Goal: Communication & Community: Answer question/provide support

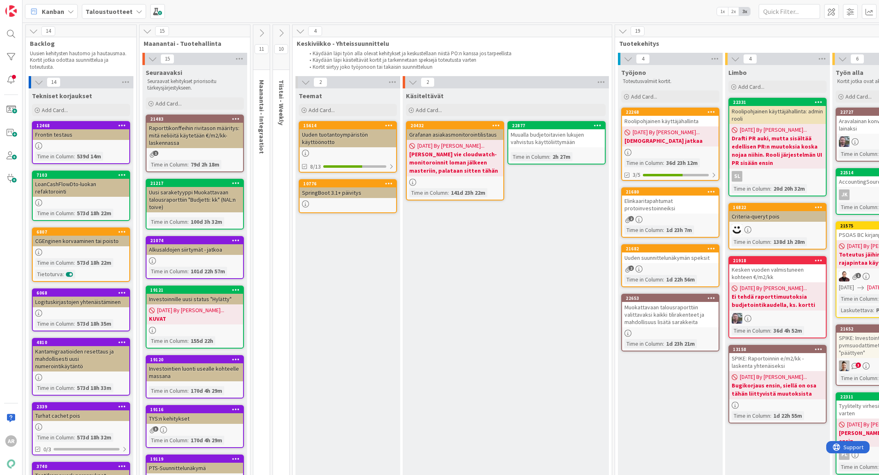
click at [121, 11] on b "Taloustuotteet" at bounding box center [109, 11] width 47 height 8
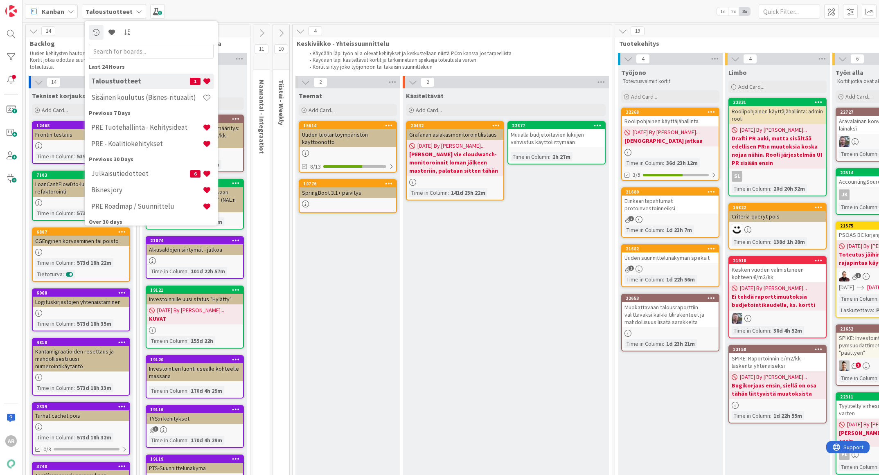
click at [171, 124] on h4 "PRE Tuotehallinta - Kehitysideat" at bounding box center [146, 128] width 111 height 8
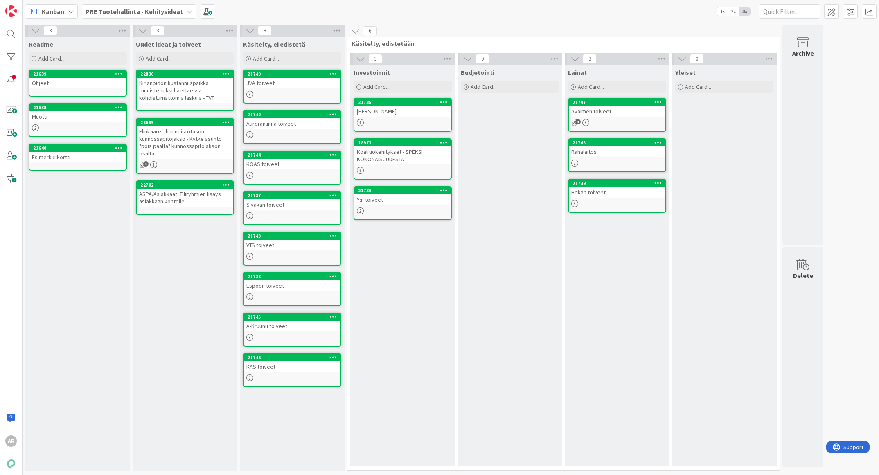
click at [192, 140] on div "Elinkaaret: huoneistotason kunnossapitojakso - Kytke asunto "pois päältä" kunno…" at bounding box center [185, 142] width 97 height 33
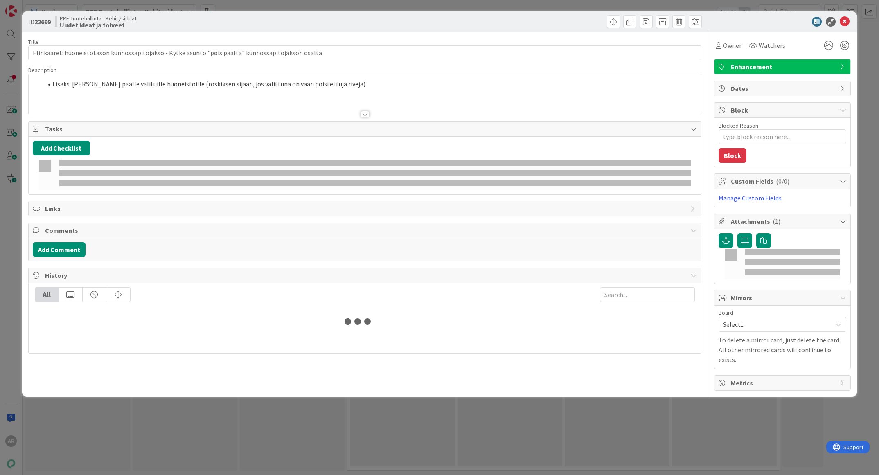
type textarea "x"
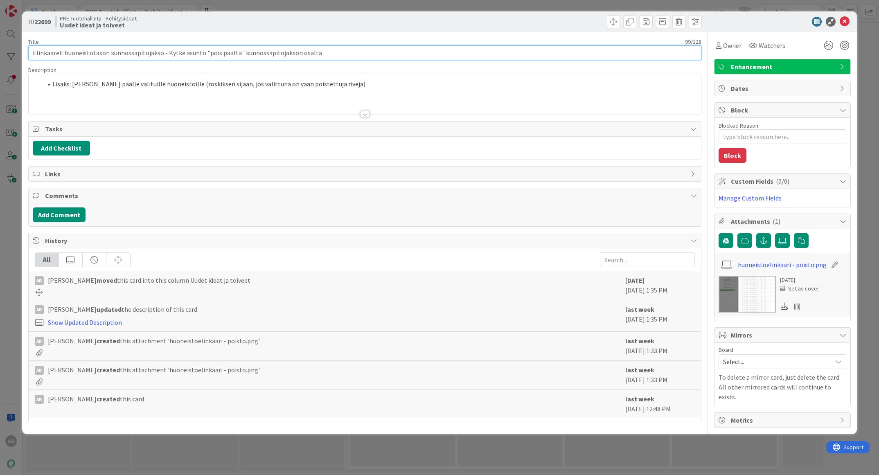
click at [355, 50] on input "Elinkaaret: huoneistotason kunnossapitojakso - Kytke asunto "pois päältä" kunno…" at bounding box center [365, 52] width 674 height 15
type input "Elinkaaret: huoneistotason kunnossapitojakso - Kytke asunto "pois päältä" kunno…"
type textarea "x"
type input "[PERSON_NAME]: huoneistotason kunnossapitojakso - Kytke asunto "pois päältä" ku…"
type textarea "x"
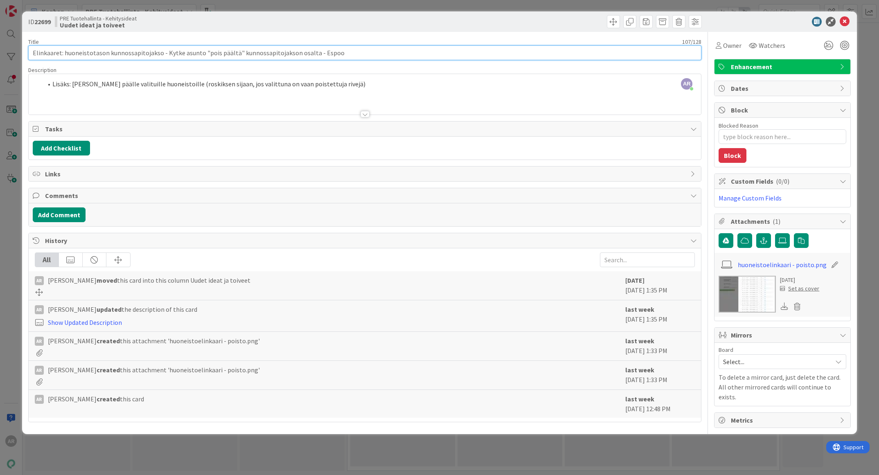
type input "Elinkaaret: huoneistotason kunnossapitojakso - Kytke asunto "pois päältä" kunno…"
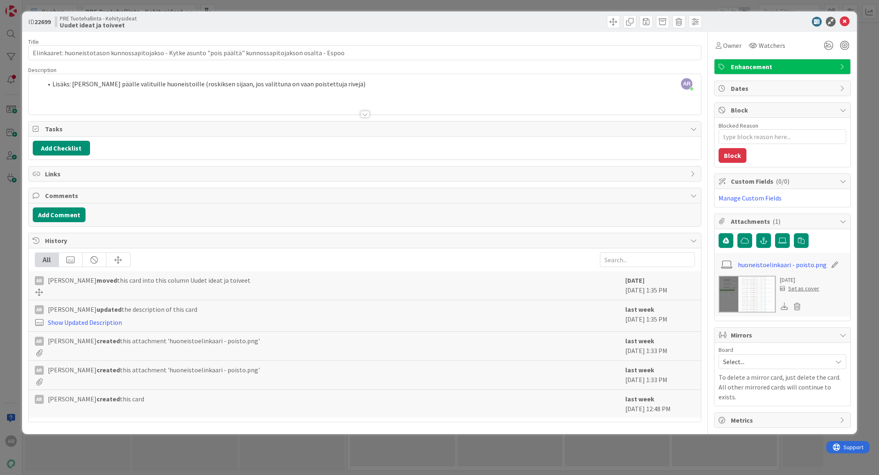
click at [5, 225] on div "ID 22699 PRE Tuotehallinta - Kehitysideat Uudet ideat ja toiveet Title 107 / 12…" at bounding box center [439, 237] width 879 height 475
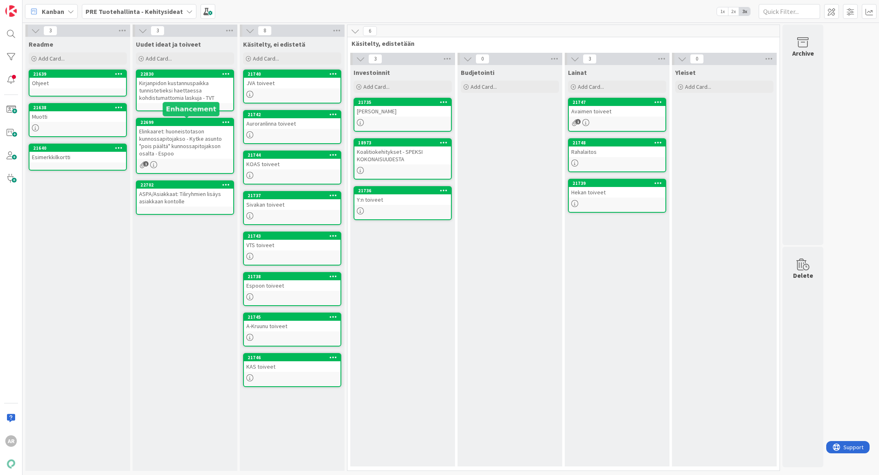
click at [192, 89] on div "Kirjanpidon kustannuspaikka tunnistetieksi haettaessa kohdistumattomia laskuja …" at bounding box center [185, 90] width 97 height 25
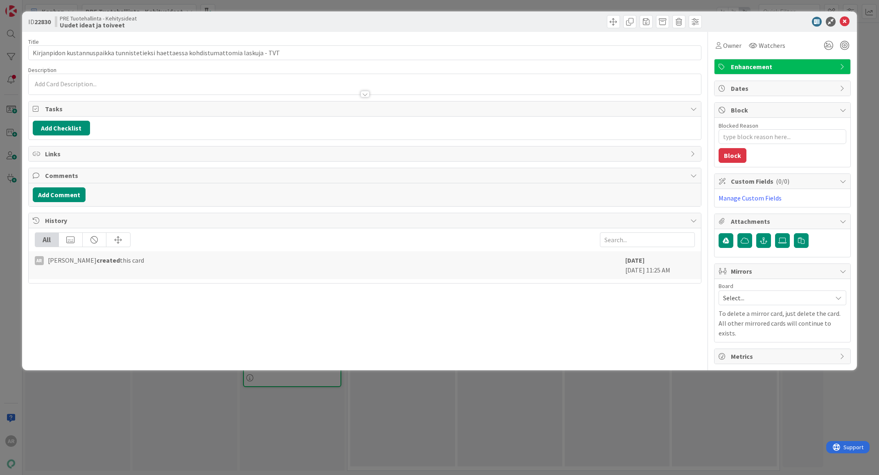
type textarea "x"
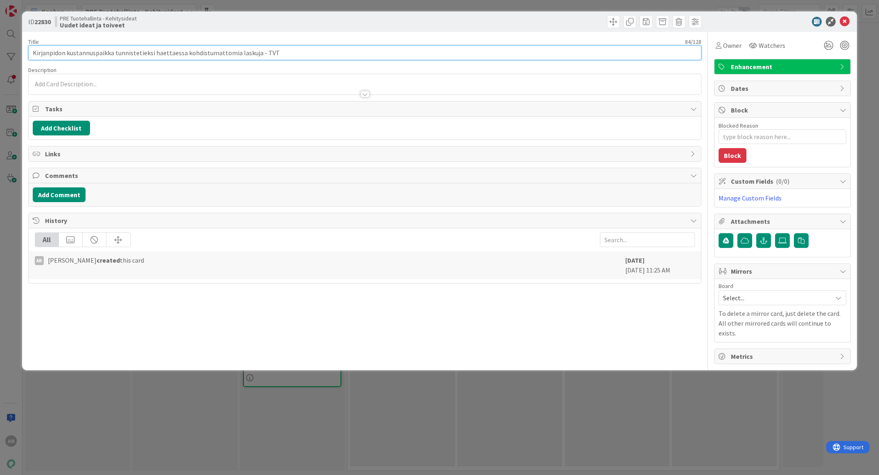
click at [30, 51] on input "Kirjanpidon kustannuspaikka tunnistetieksi haettaessa kohdistumattomia laskuja …" at bounding box center [365, 52] width 674 height 15
type input "TVT: Kirjanpidon kustannuspaikka tunnistetieksi haettaessa kohdistumattomia las…"
type textarea "x"
click at [319, 53] on input "TVT: Kirjanpidon kustannuspaikka tunnistetieksi haettaessa kohdistumattomia las…" at bounding box center [365, 52] width 674 height 15
type input "TVT: Kirjanpidon kustannuspaikka tunnistetieksi haettaessa kohdistumattomia las…"
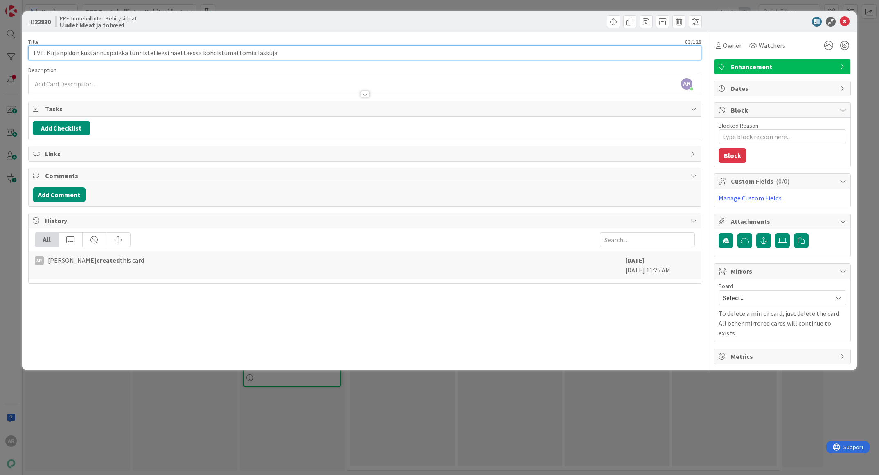
type textarea "x"
type input "TVT: Kirjanpidon kustannuspaikka tunnistetieksi haettaessa kohdistumattomia las…"
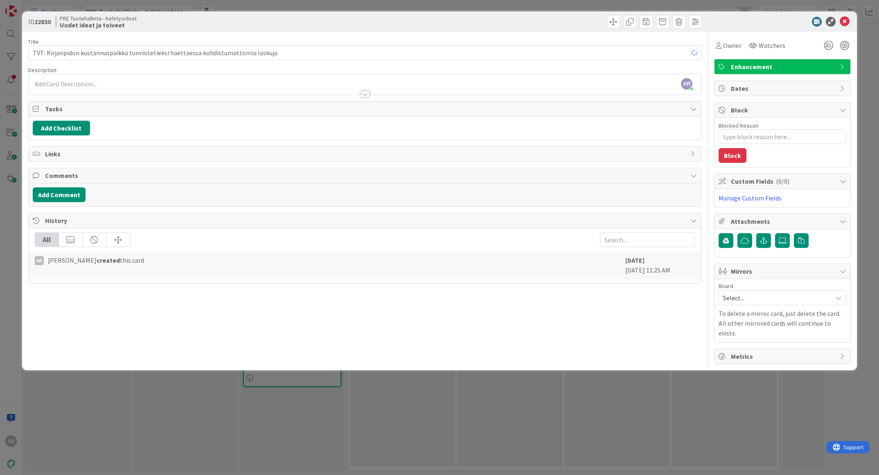
click at [2, 235] on div "ID 22830 PRE Tuotehallinta - Kehitysideat Uudet ideat ja toiveet Title 83 / 128…" at bounding box center [439, 237] width 879 height 475
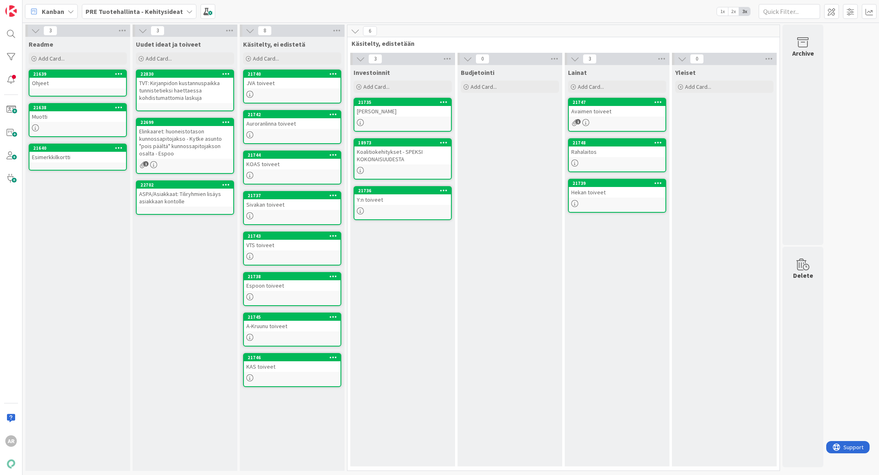
click at [201, 143] on div "Elinkaaret: huoneistotason kunnossapitojakso - Kytke asunto "pois päältä" kunno…" at bounding box center [185, 142] width 97 height 33
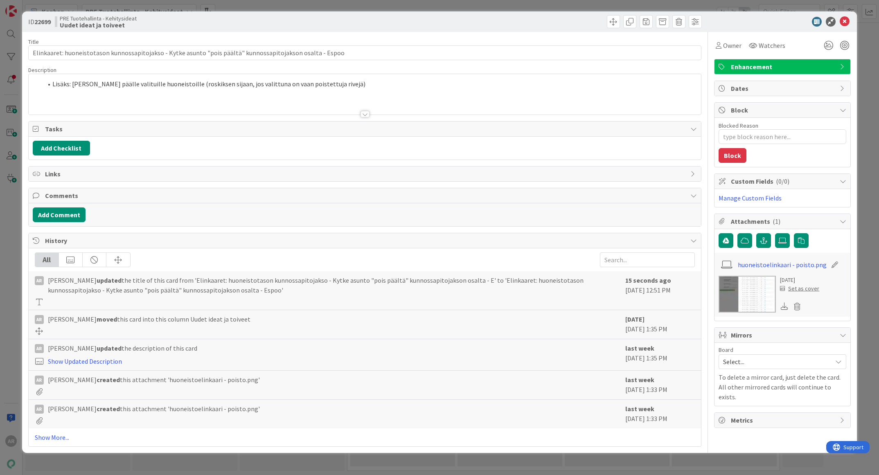
type textarea "x"
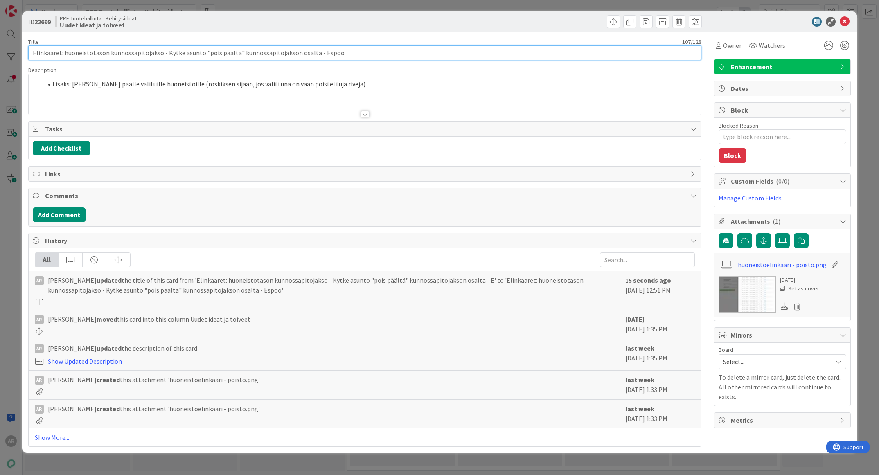
click at [31, 52] on input "Elinkaaret: huoneistotason kunnossapitojakso - Kytke asunto "pois päältä" kunno…" at bounding box center [365, 52] width 674 height 15
type input "EspooElinkaaret: huoneistotason kunnossapitojakso - Kytke asunto "pois päältä" …"
type textarea "x"
type input "Espoo: [PERSON_NAME]: huoneistotason kunnossapitojakso - Kytke asunto "pois pää…"
type textarea "x"
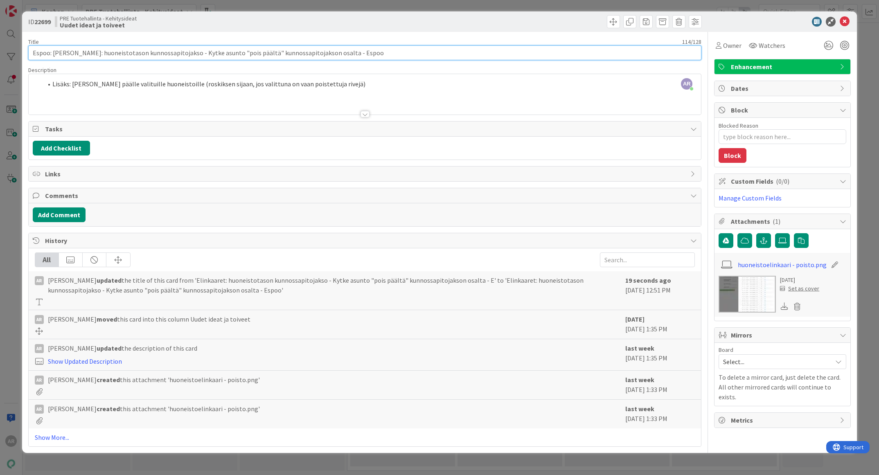
click at [422, 58] on input "Espoo: [PERSON_NAME]: huoneistotason kunnossapitojakso - Kytke asunto "pois pää…" at bounding box center [365, 52] width 674 height 15
type input "Espoo: [PERSON_NAME]: huoneistotason kunnossapitojakso - Kytke asunto "pois pää…"
type textarea "x"
type input "Espoo: [PERSON_NAME]: huoneistotason kunnossapitojakso - Kytke asunto "pois pää…"
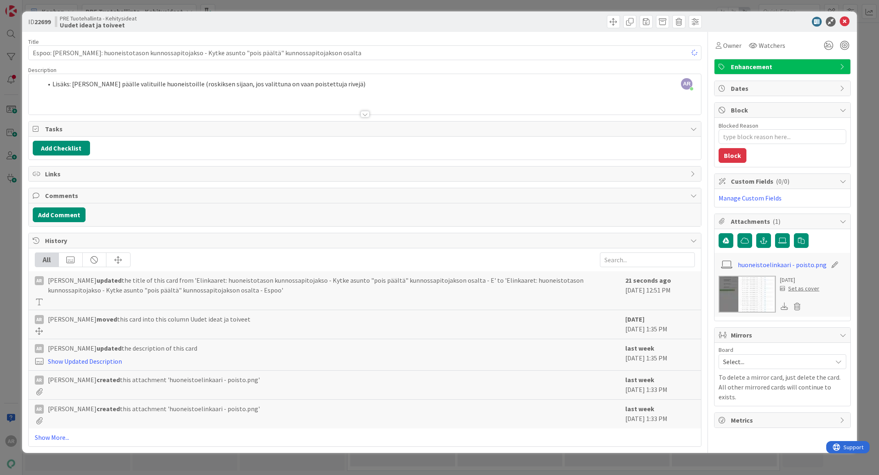
click at [3, 239] on div "ID 22699 PRE Tuotehallinta - Kehitysideat Uudet ideat ja toiveet Title 106 / 12…" at bounding box center [439, 237] width 879 height 475
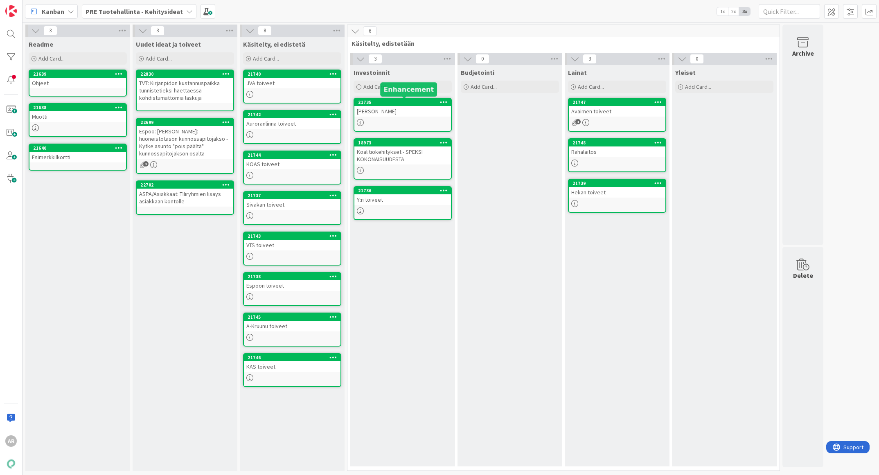
click at [409, 114] on div "[PERSON_NAME]" at bounding box center [402, 111] width 97 height 11
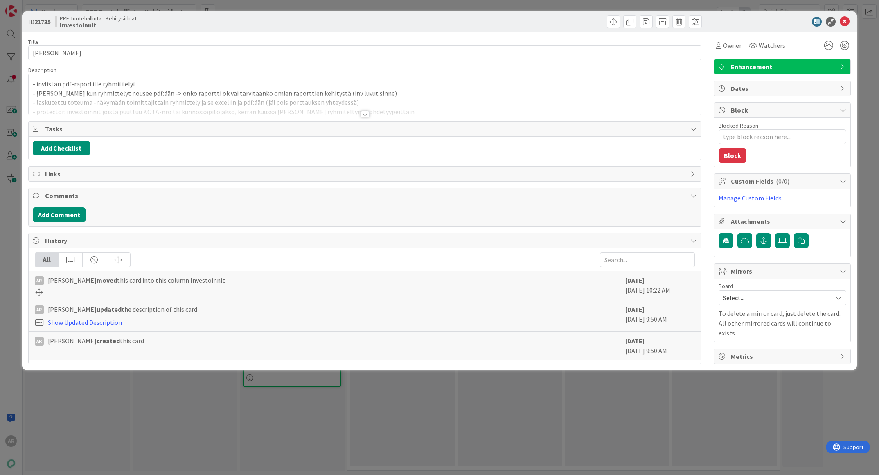
click at [335, 112] on div at bounding box center [365, 104] width 673 height 21
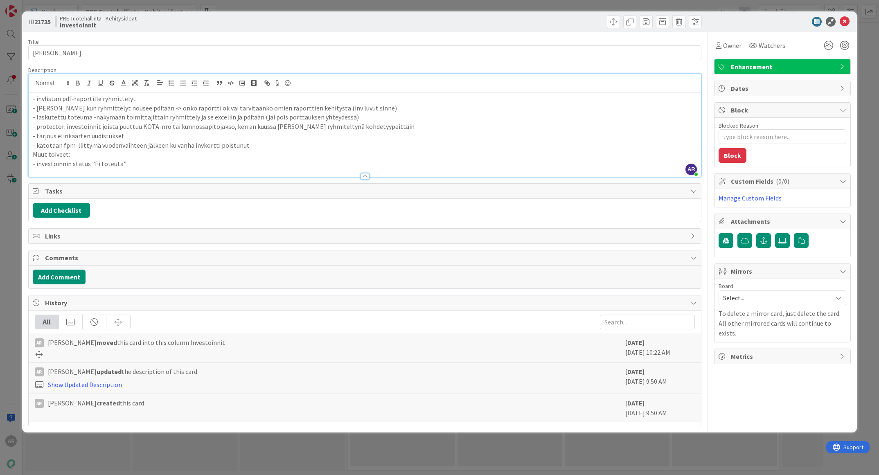
click at [11, 339] on div "ID 21735 PRE Tuotehallinta - Kehitysideat Investoinnit Title 12 / 128 Elon toiv…" at bounding box center [439, 237] width 879 height 475
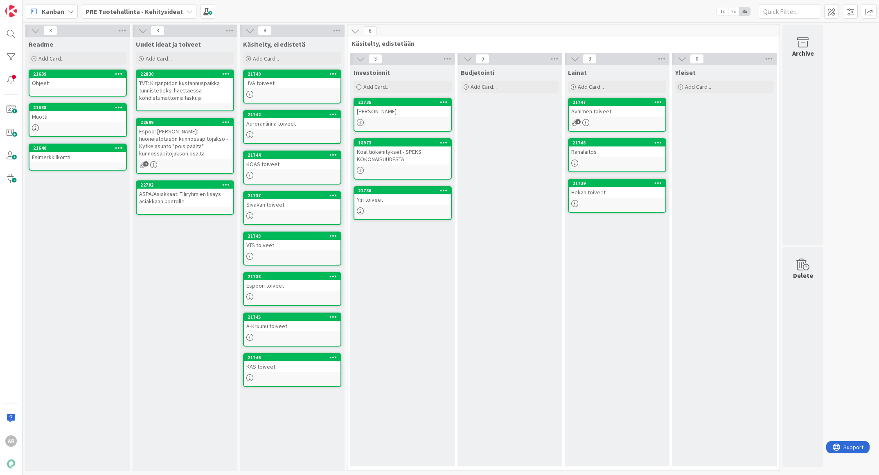
click at [392, 152] on div "Koalitiokehitykset - SPEKSI KOKONAISUUDESTA" at bounding box center [402, 156] width 97 height 18
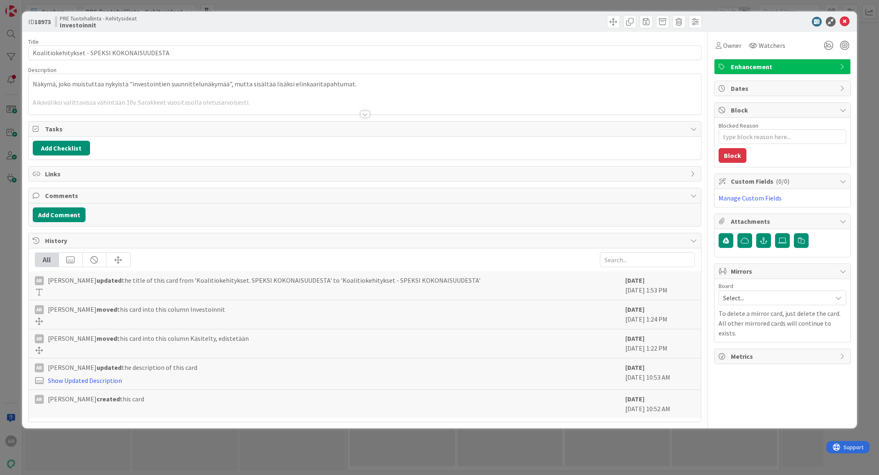
click at [301, 102] on div at bounding box center [365, 104] width 673 height 21
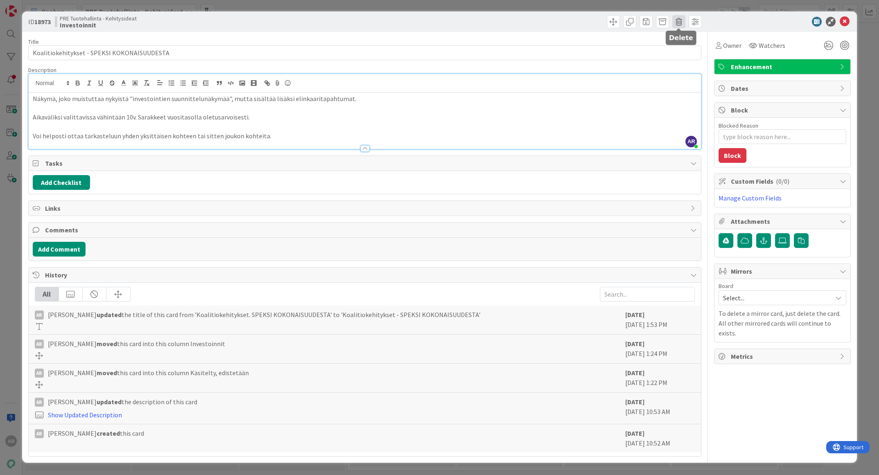
click at [681, 20] on span at bounding box center [678, 21] width 13 height 13
click at [689, 58] on button "Delete" at bounding box center [692, 60] width 31 height 15
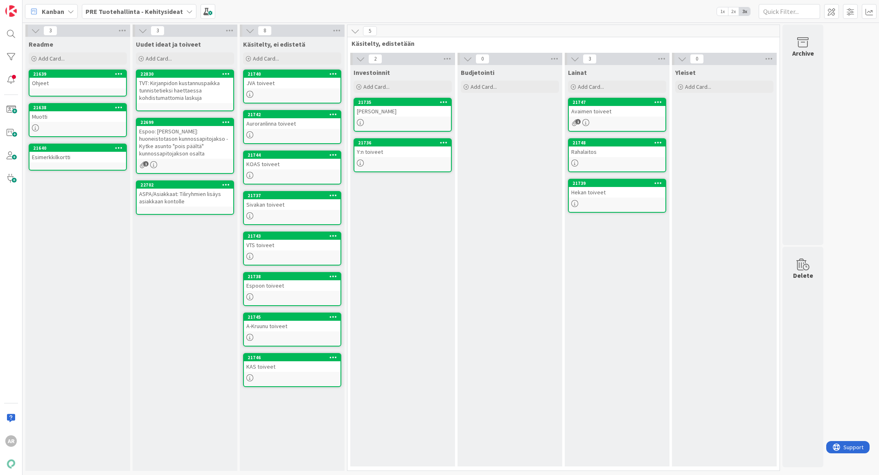
click at [406, 155] on div "Y:n toiveet" at bounding box center [402, 152] width 97 height 11
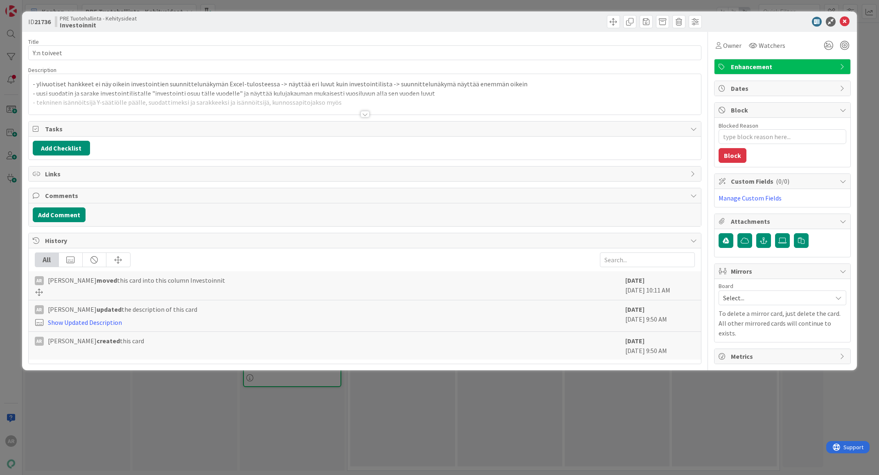
click at [231, 101] on div at bounding box center [365, 104] width 673 height 21
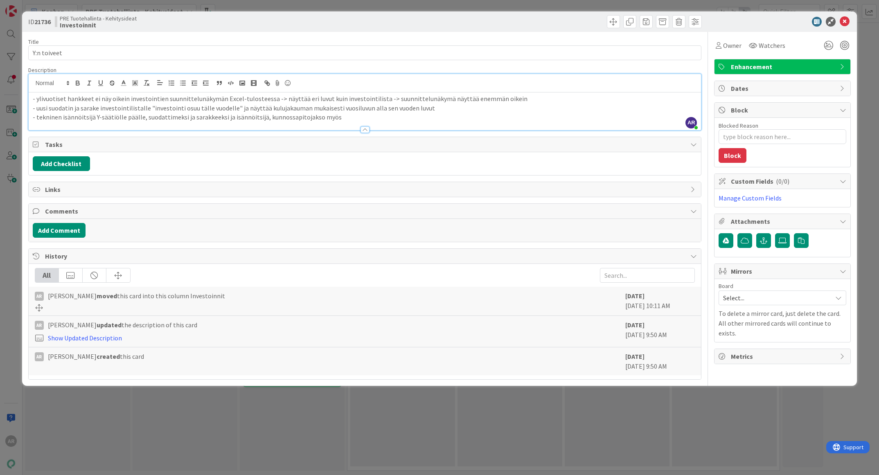
click at [11, 235] on div "ID 21736 PRE Tuotehallinta - Kehitysideat Investoinnit Title 11 / 128 Y:n toive…" at bounding box center [439, 237] width 879 height 475
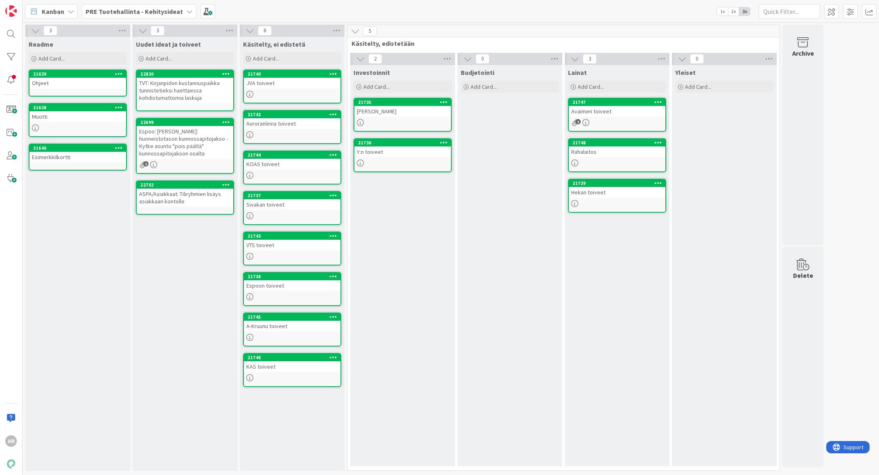
click at [206, 91] on div "TVT: Kirjanpidon kustannuspaikka tunnistetieksi haettaessa kohdistumattomia las…" at bounding box center [185, 90] width 97 height 25
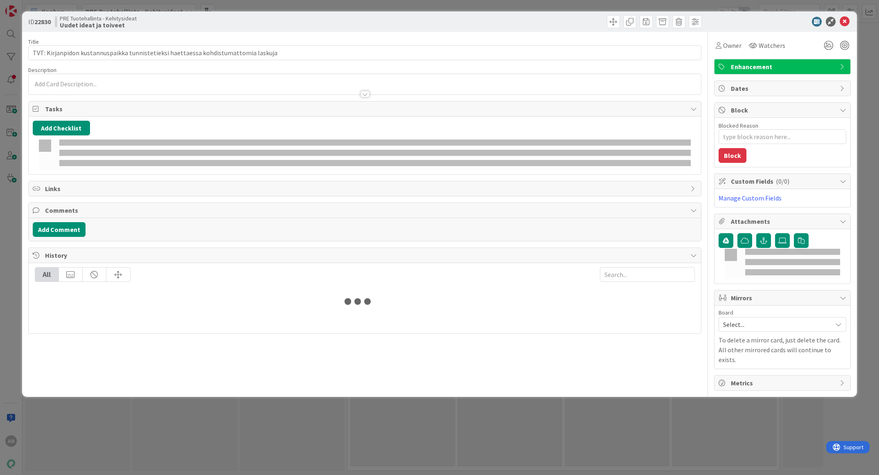
type textarea "x"
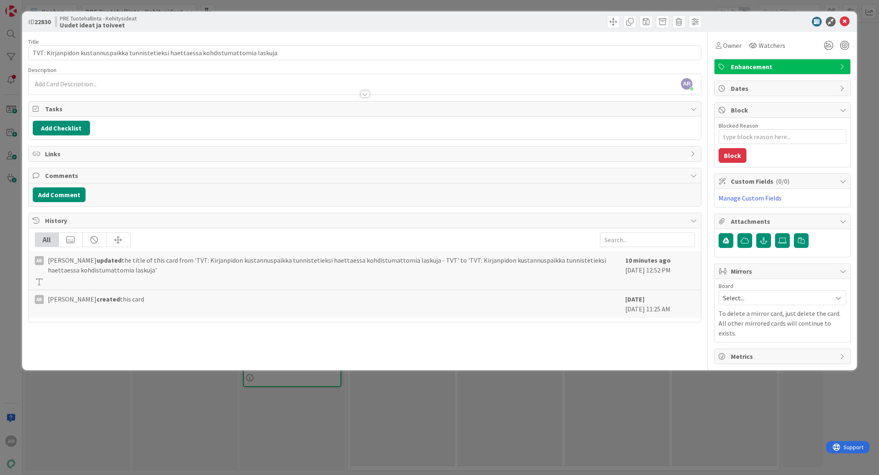
click at [148, 92] on div at bounding box center [365, 90] width 673 height 9
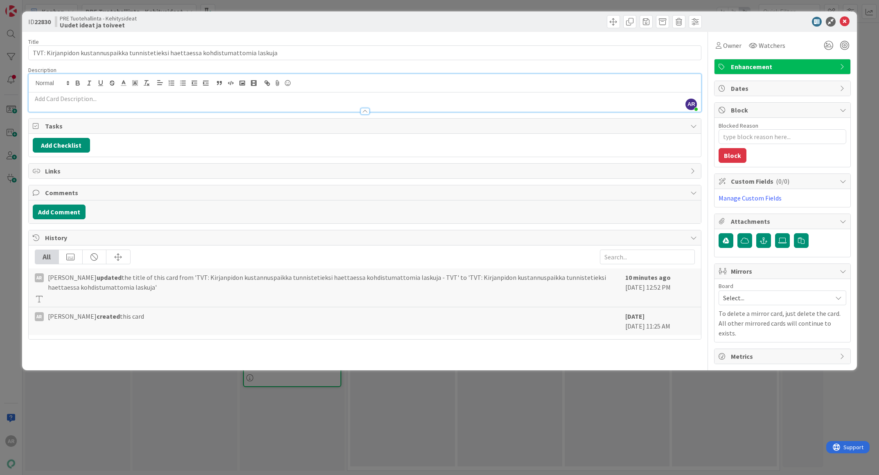
click at [137, 101] on p at bounding box center [365, 98] width 665 height 9
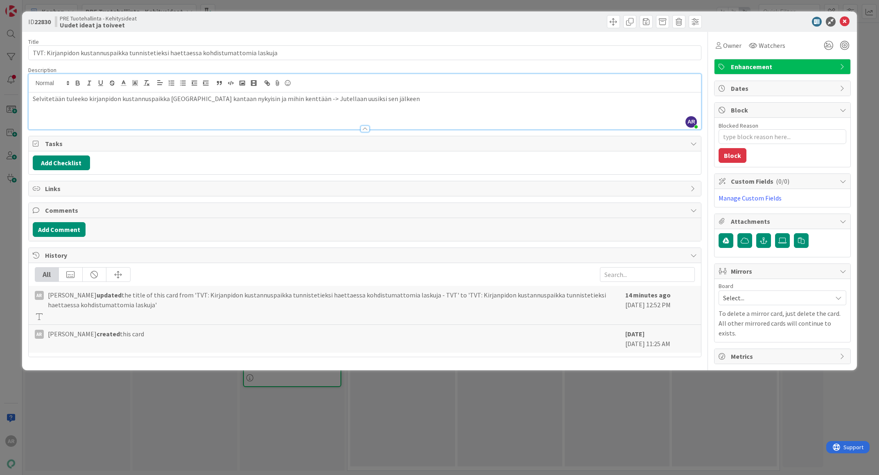
click at [195, 395] on div "ID 22830 PRE Tuotehallinta - Kehitysideat Uudet ideat ja toiveet Title 83 / 128…" at bounding box center [439, 237] width 879 height 475
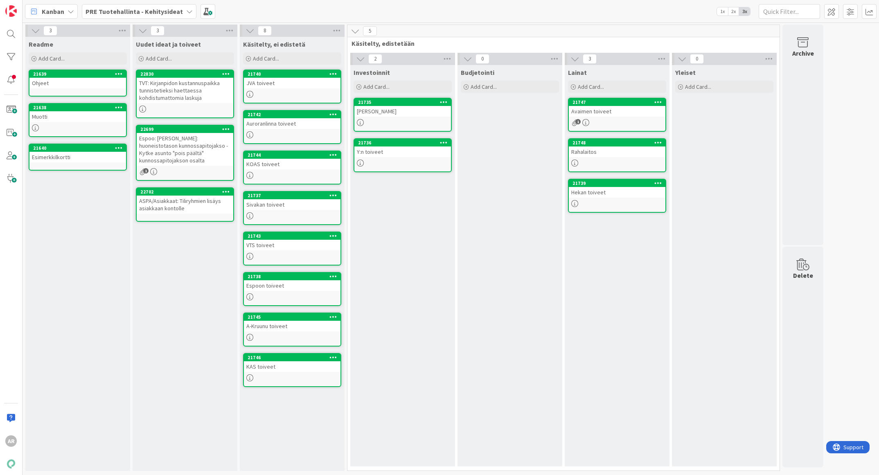
click at [190, 145] on div "Espoo: [PERSON_NAME]: huoneistotason kunnossapitojakso - Kytke asunto "pois pää…" at bounding box center [185, 149] width 97 height 33
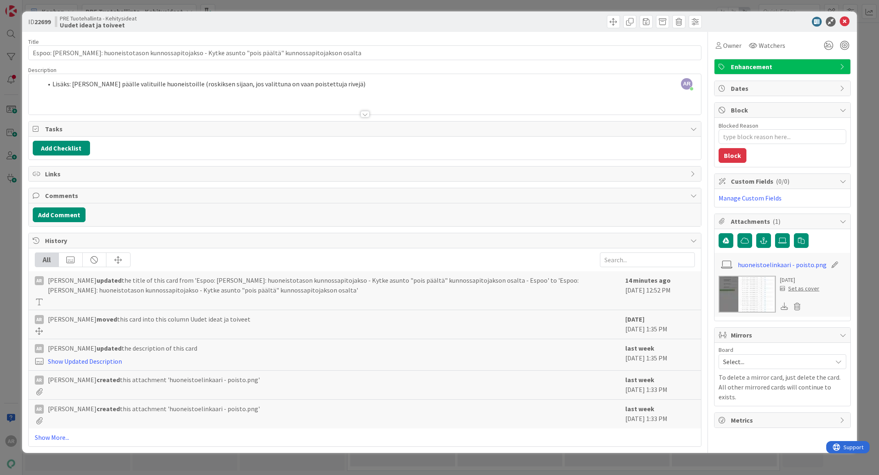
click at [335, 81] on div "AR Altti [PERSON_NAME] just joined Lisäks: [PERSON_NAME] päälle valituille huon…" at bounding box center [365, 94] width 673 height 41
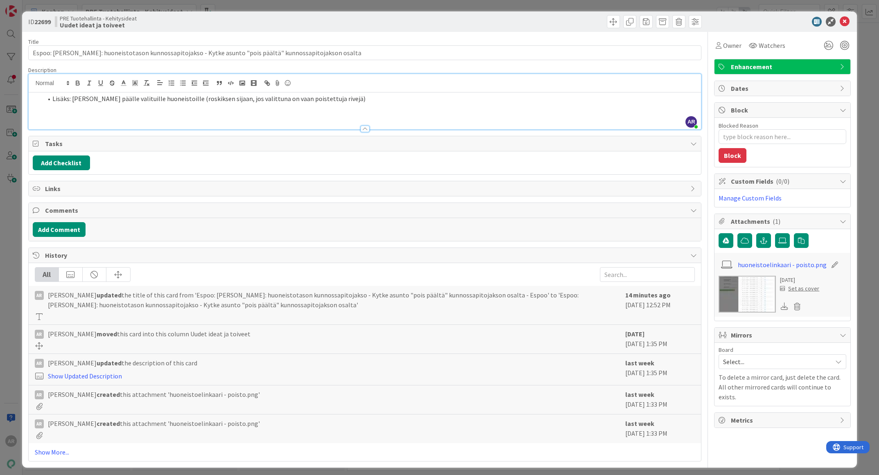
click at [742, 293] on img at bounding box center [747, 294] width 57 height 37
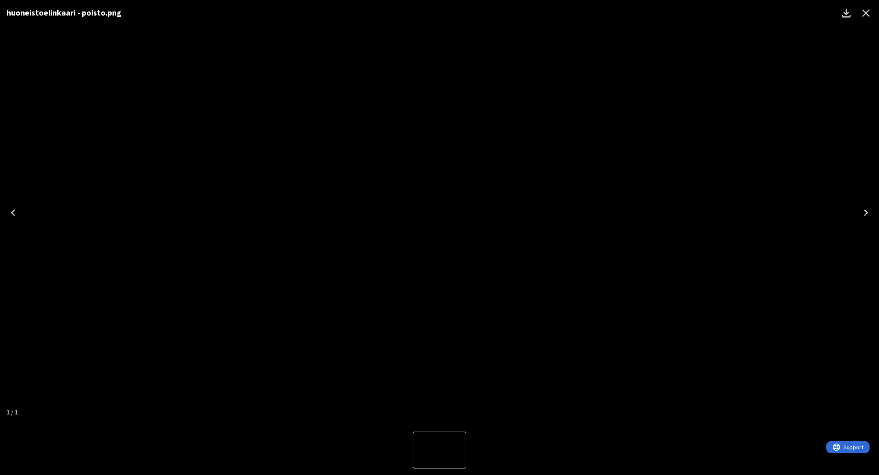
click at [870, 7] on icon "Close" at bounding box center [865, 13] width 13 height 13
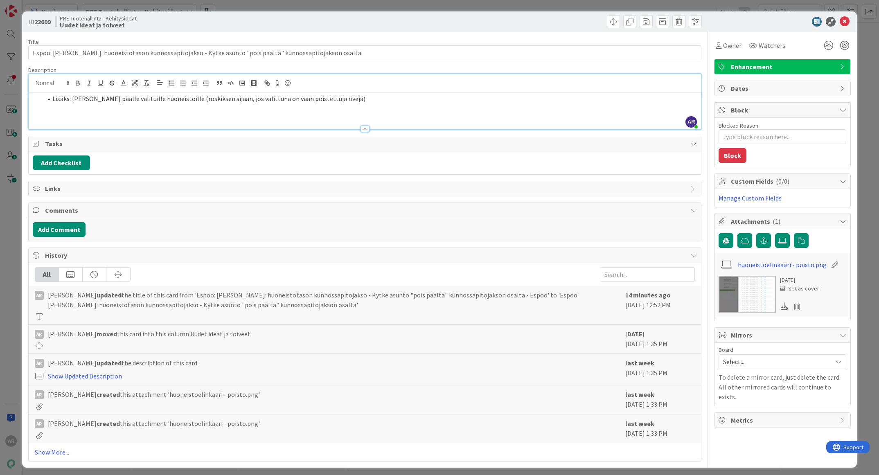
type textarea "x"
click at [181, 109] on div "Lisäks: [PERSON_NAME] päälle valituille huoneistoille (roskiksen sijaan, jos va…" at bounding box center [365, 110] width 673 height 37
drag, startPoint x: 377, startPoint y: 99, endPoint x: 363, endPoint y: 98, distance: 13.9
click at [377, 99] on li "Lisäks: [PERSON_NAME] päälle valituille huoneistoille (roskiksen sijaan, jos va…" at bounding box center [370, 98] width 655 height 9
click at [76, 232] on button "Add Comment" at bounding box center [59, 229] width 53 height 15
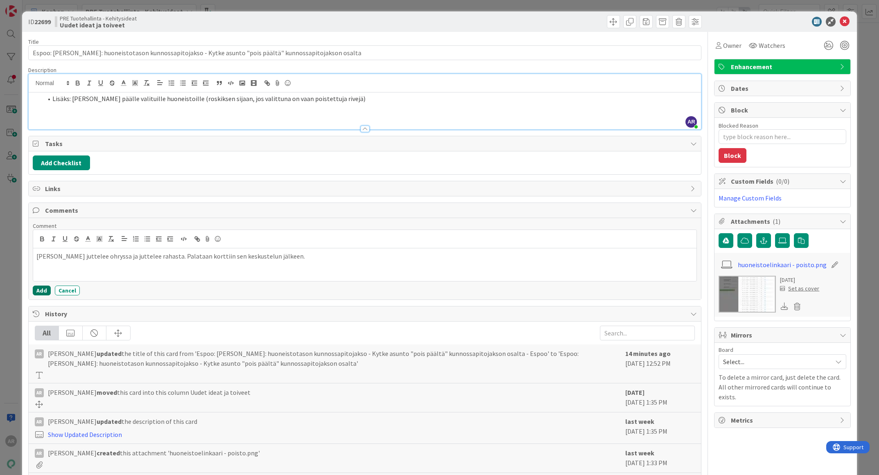
click at [41, 286] on button "Add" at bounding box center [42, 291] width 18 height 10
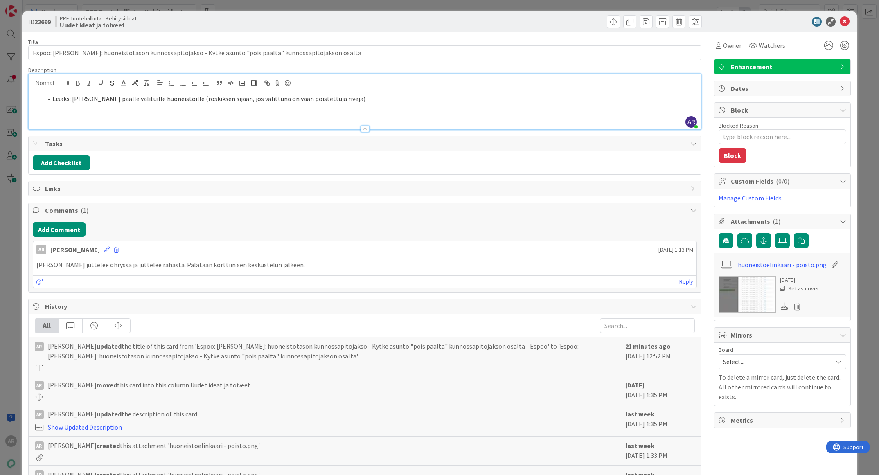
click at [760, 302] on img at bounding box center [747, 294] width 57 height 37
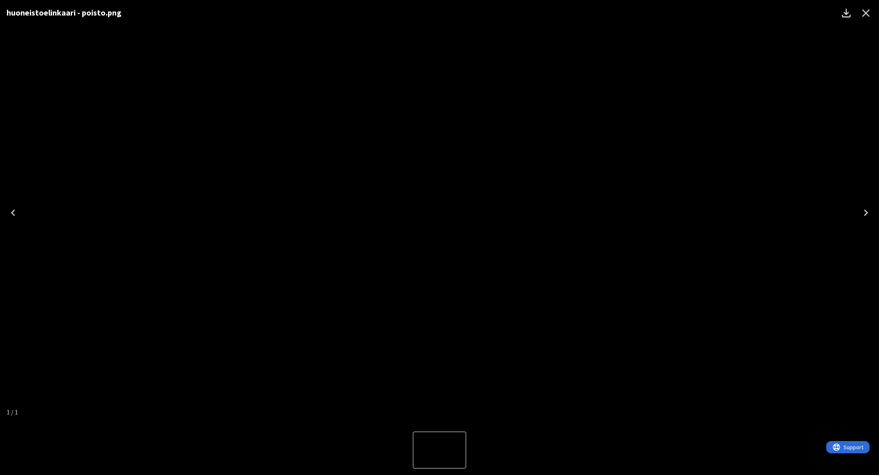
click at [866, 14] on icon "Close" at bounding box center [866, 13] width 8 height 8
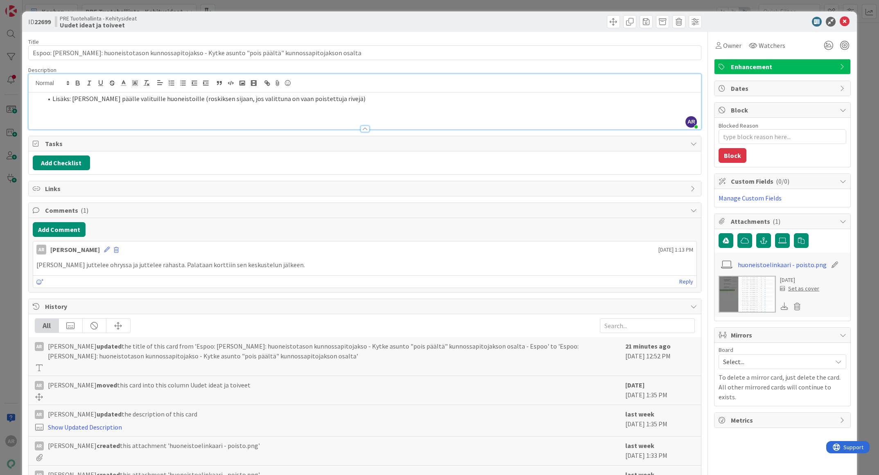
click at [15, 301] on div "ID 22699 PRE Tuotehallinta - Kehitysideat Uudet ideat ja toiveet Title 106 / 12…" at bounding box center [439, 237] width 879 height 475
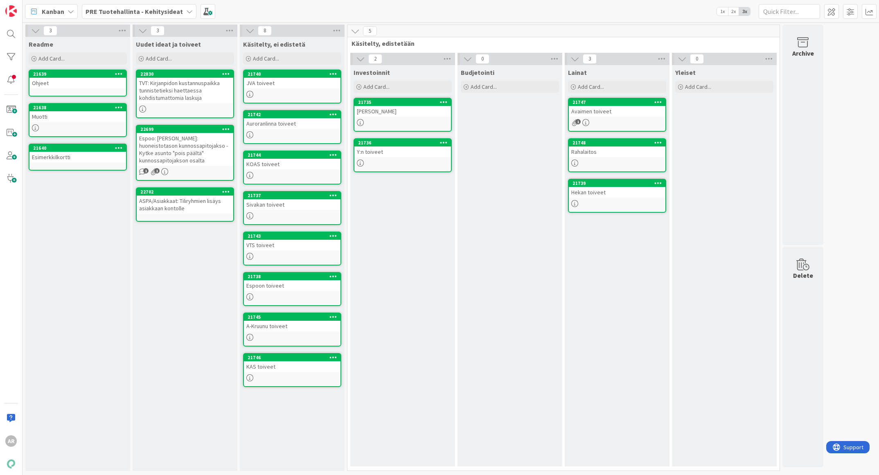
click at [187, 209] on div "ASPA/Asiakkaat: Tiliryhmien lisäys asiakkaan kontolle" at bounding box center [185, 205] width 97 height 18
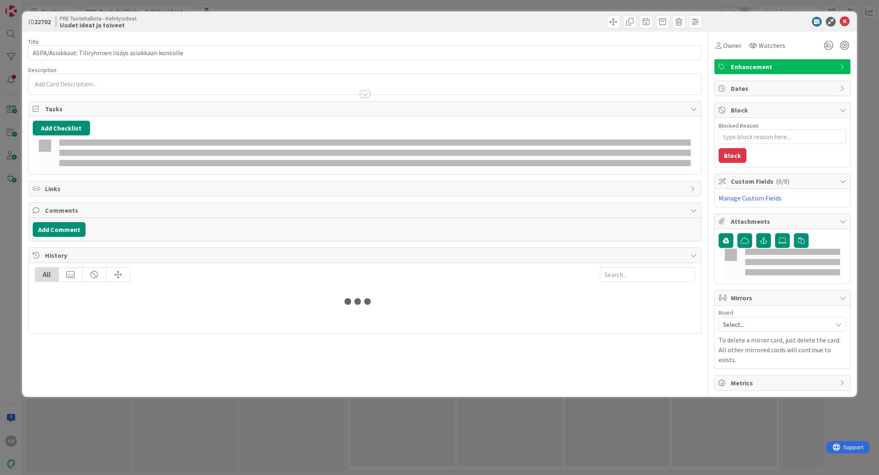
type textarea "x"
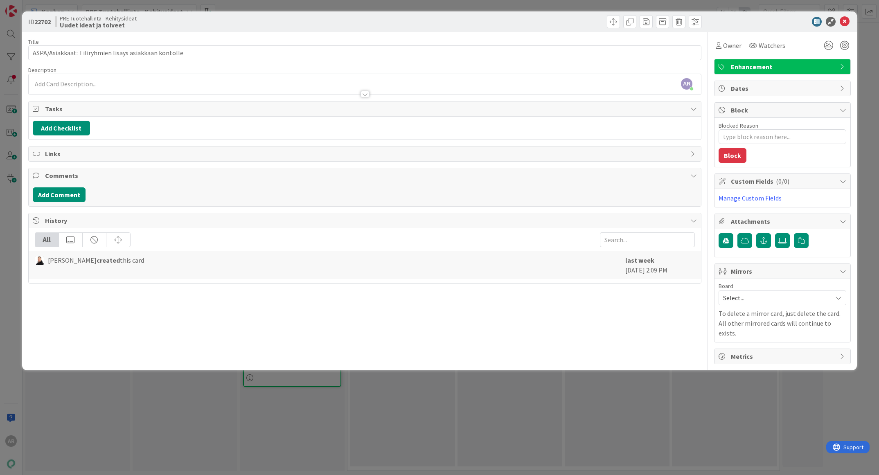
click at [168, 87] on div at bounding box center [365, 90] width 673 height 9
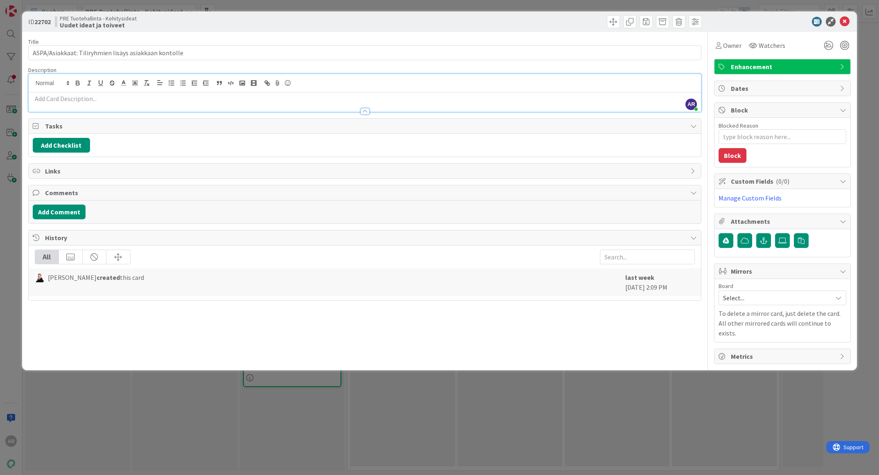
click at [167, 99] on p at bounding box center [365, 98] width 665 height 9
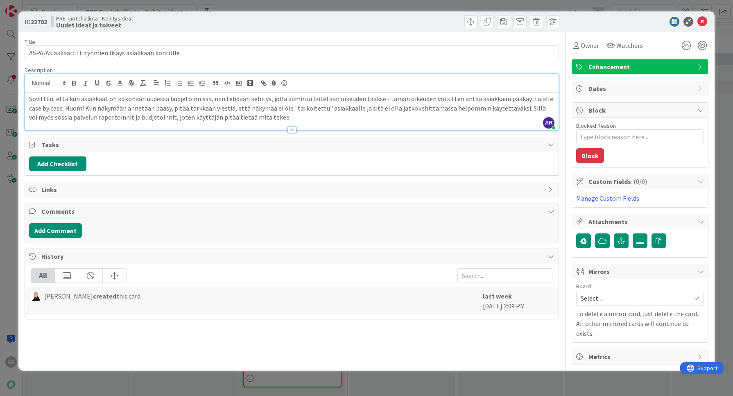
click at [268, 117] on p "Sovittiin, että kun asiakkaat on kokonaan uudessa budjetoinnissa, niin tehdään …" at bounding box center [291, 108] width 525 height 28
click at [7, 251] on div "ID 22702 PRE Tuotehallinta - Kehitysideat Uudet ideat ja toiveet Title 53 / 128…" at bounding box center [366, 198] width 733 height 396
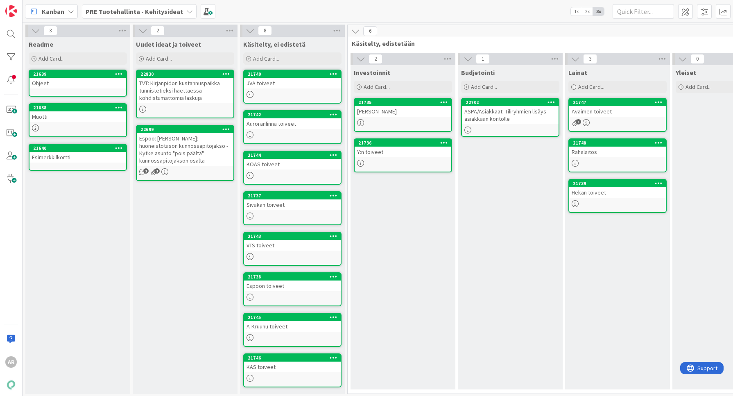
click at [520, 108] on div "ASPA/Asiakkaat: Tiliryhmien lisäys asiakkaan kontolle" at bounding box center [510, 115] width 97 height 18
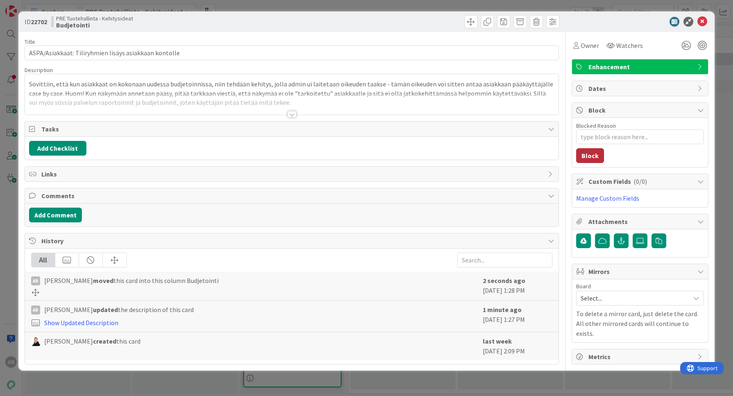
click at [593, 154] on button "Block" at bounding box center [590, 155] width 28 height 15
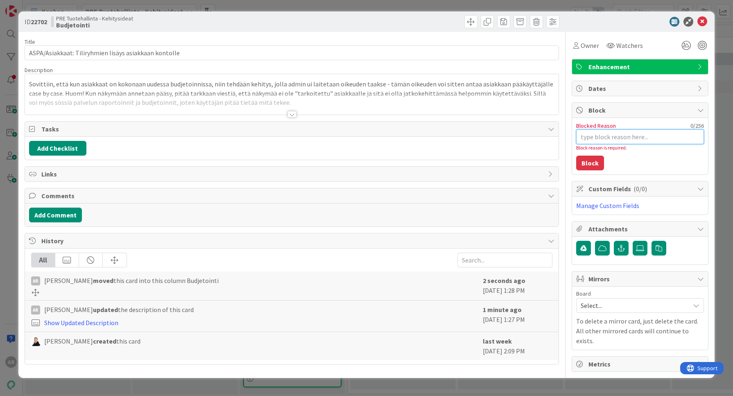
click at [609, 133] on textarea "Blocked Reason" at bounding box center [640, 136] width 128 height 15
type textarea "x"
type textarea "K"
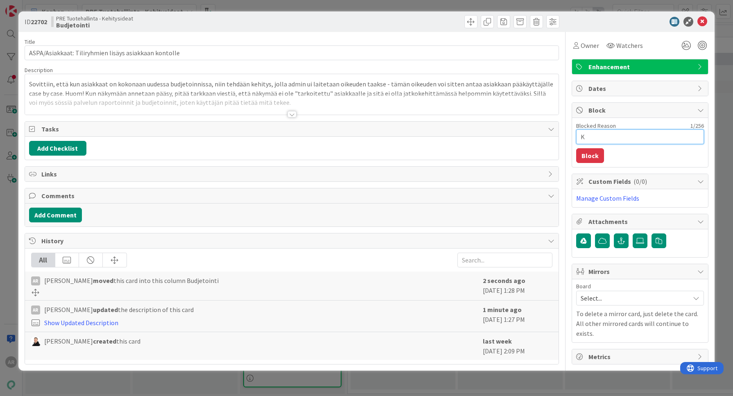
type textarea "x"
type textarea "Ku"
type textarea "x"
type textarea "Kun"
type textarea "x"
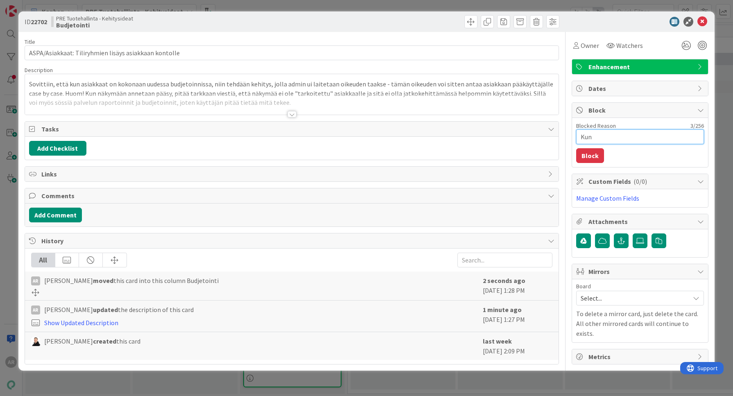
type textarea "Kun"
type textarea "x"
type textarea "Kun k"
type textarea "x"
type textarea "Kun ka"
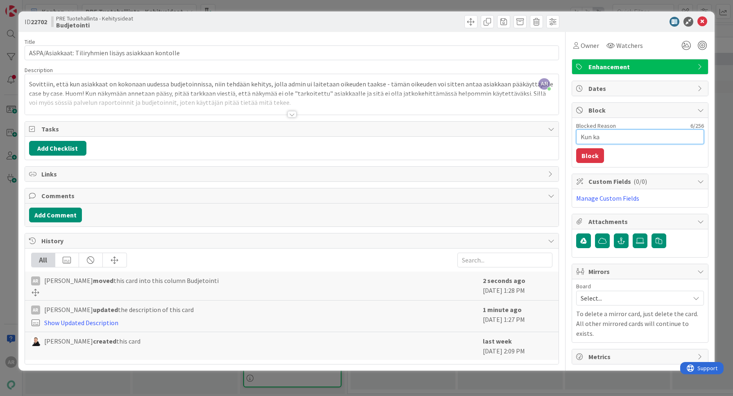
type textarea "x"
type textarea "[PERSON_NAME]"
type textarea "x"
type textarea "[PERSON_NAME]"
type textarea "x"
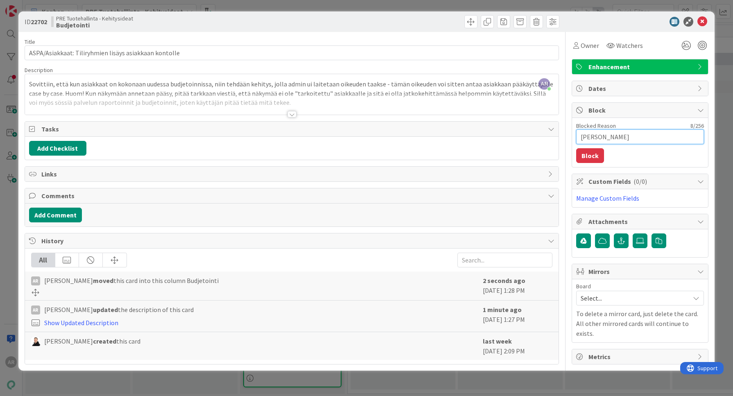
type textarea "Kun kaikk"
type textarea "x"
type textarea "Kun kaikki"
type textarea "x"
type textarea "Kun kaikki"
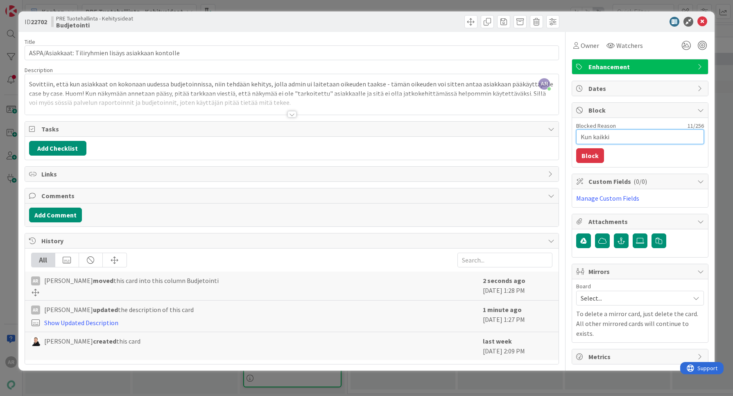
type textarea "x"
type textarea "Kun kaikki u"
type textarea "x"
type textarea "Kun kaikki uu"
type textarea "x"
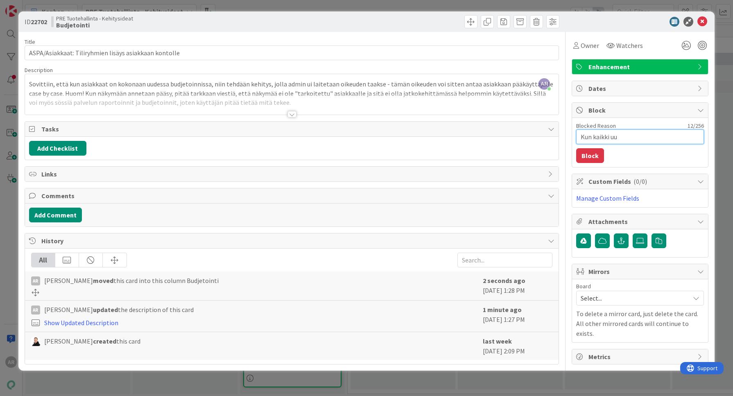
type textarea "Kun kaikki uud"
type textarea "x"
type textarea "Kun kaikki uude"
type textarea "x"
type textarea "Kun kaikki uudes"
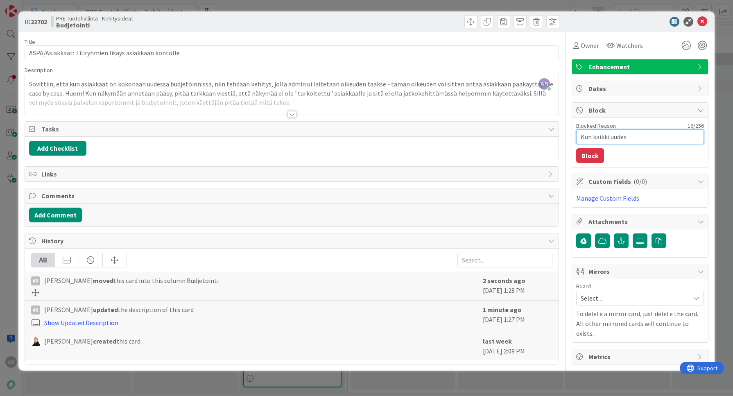
type textarea "x"
type textarea "Kun kaikki uudess"
type textarea "x"
type textarea "Kun kaikki uudessa"
type textarea "x"
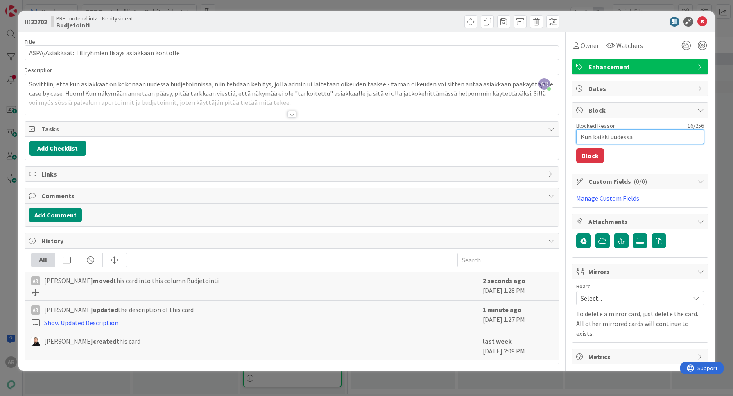
type textarea "Kun kaikki uudessa"
type textarea "x"
type textarea "Kun kaikki uudessa b"
type textarea "x"
type textarea "Kun kaikki uudessa bu"
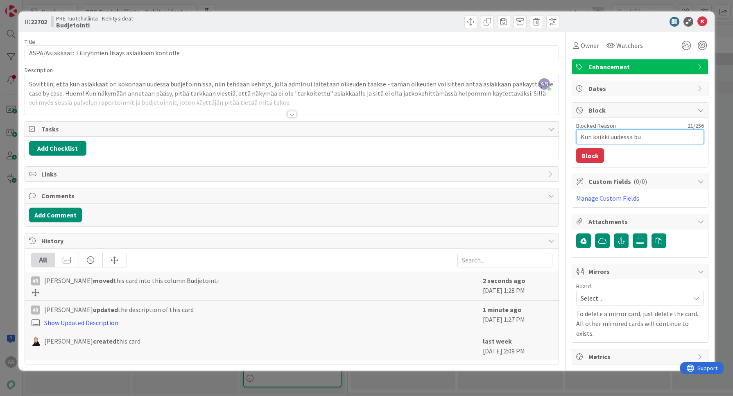
type textarea "x"
type textarea "Kun kaikki uudessa bud"
type textarea "x"
type textarea "Kun kaikki uudessa budj"
type textarea "x"
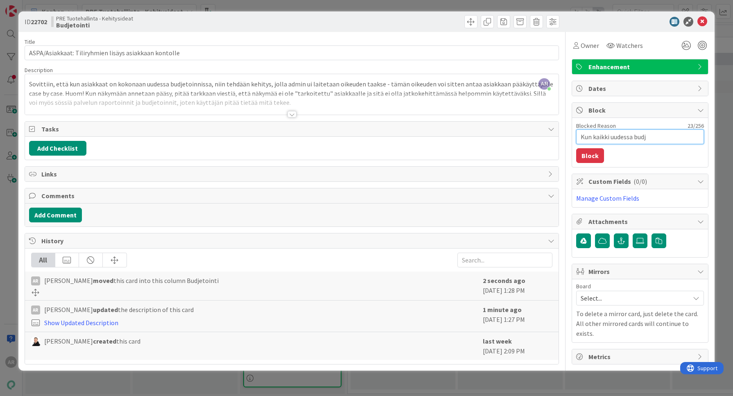
type textarea "Kun kaikki uudessa budje"
type textarea "x"
type textarea "Kun kaikki uudessa budjet"
type textarea "x"
type textarea "Kun kaikki uudessa budjeto"
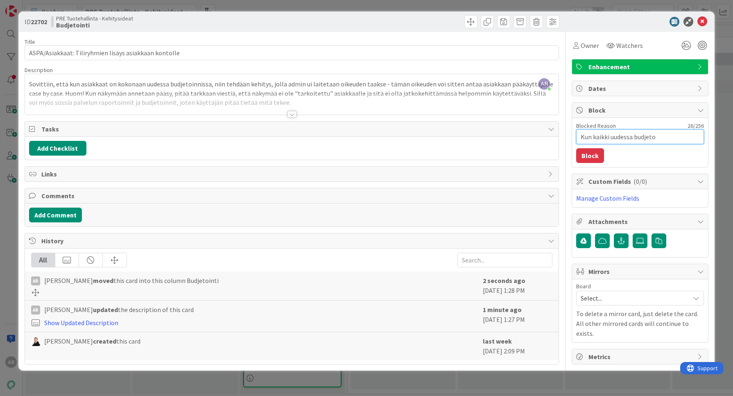
type textarea "x"
type textarea "Kun kaikki uudessa budjetoi"
type textarea "x"
type textarea "Kun kaikki uudessa budjetoin"
type textarea "x"
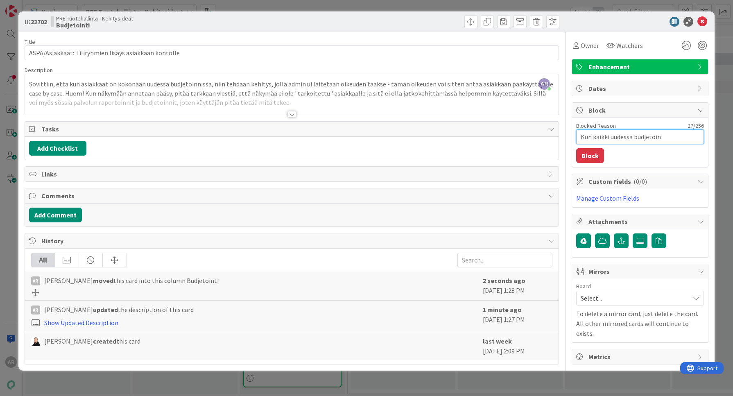
type textarea "Kun kaikki uudessa budjetoinn"
type textarea "x"
type textarea "Kun kaikki uudessa budjetoinni"
type textarea "x"
type textarea "Kun kaikki uudessa budjetoinnis"
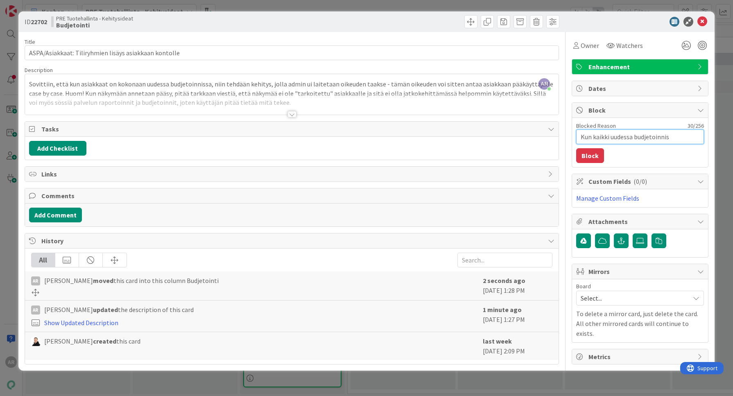
type textarea "x"
type textarea "Kun kaikki uudessa budjetoinniss"
type textarea "x"
type textarea "Kun kaikki uudessa budjetoinnissa"
click at [603, 133] on textarea "Kun kaikki uudessa budjetoinnissa" at bounding box center [640, 136] width 128 height 15
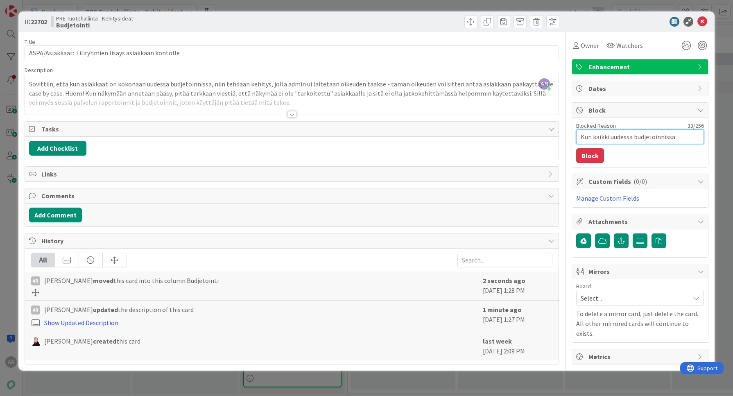
click at [603, 133] on textarea "Kun kaikki uudessa budjetoinnissa" at bounding box center [640, 136] width 128 height 15
type textarea "x"
type textarea "Kun v uudessa budjetoinnissa"
type textarea "x"
type textarea "Kun vt uudessa budjetoinnissa"
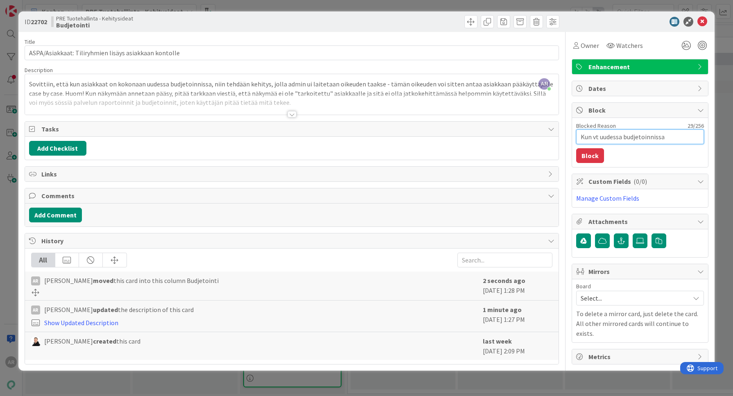
type textarea "x"
type textarea "Kun v uudessa budjetoinnissa"
type textarea "x"
type textarea "Kun uudessa budjetoinnissa"
type textarea "x"
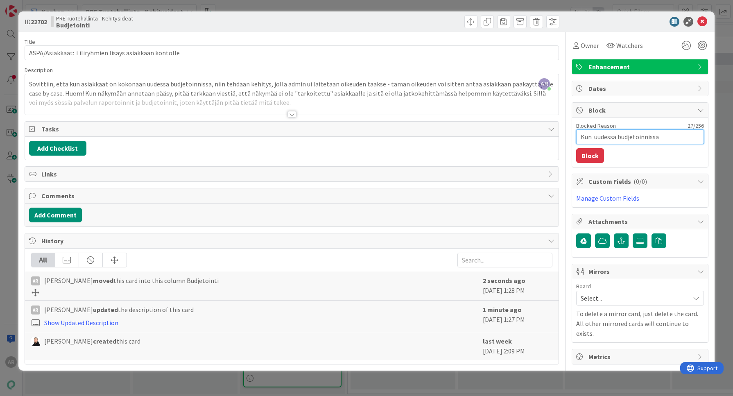
type textarea "Kun V uudessa budjetoinnissa"
type textarea "x"
type textarea "Kun VTS uudessa budjetoinnissa"
type textarea "x"
type textarea "Kun VTS uudessa budjetoinnissa"
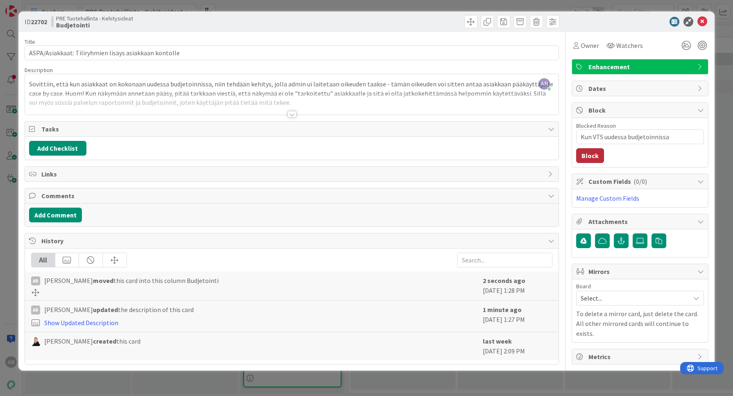
click at [589, 156] on button "Block" at bounding box center [590, 155] width 28 height 15
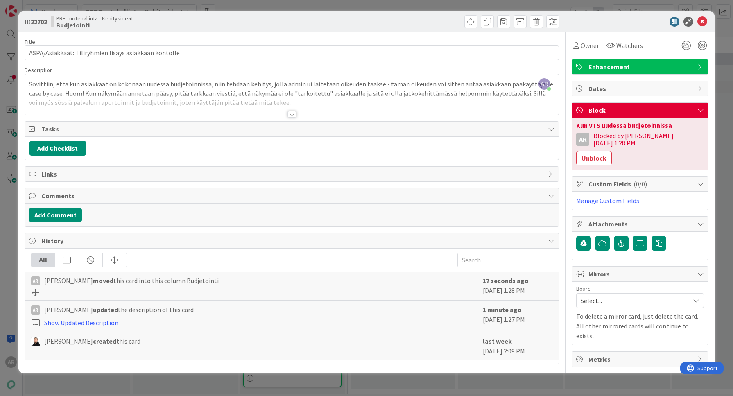
click at [608, 138] on div "Blocked by Altti [DATE] 1:28 PM" at bounding box center [648, 139] width 111 height 15
click at [611, 151] on button "Unblock" at bounding box center [594, 158] width 36 height 15
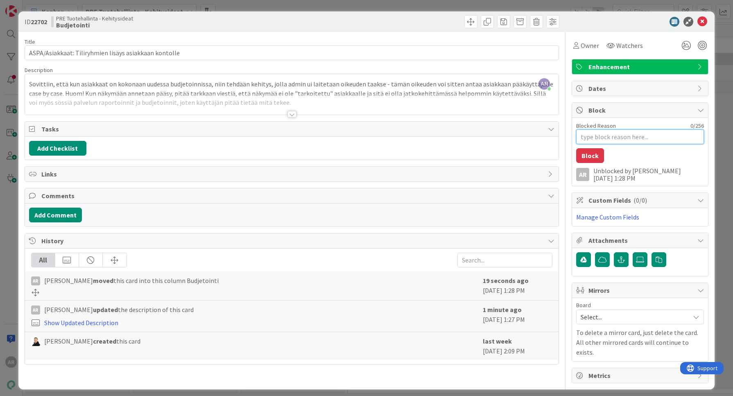
click at [622, 142] on textarea "Blocked Reason" at bounding box center [640, 136] width 128 height 15
type textarea "x"
type textarea "K"
type textarea "x"
type textarea "Ku"
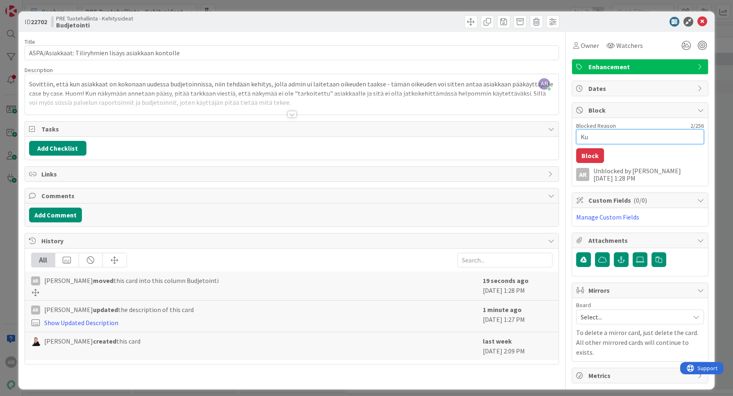
type textarea "x"
type textarea "Kun"
type textarea "x"
type textarea "Kun"
type textarea "x"
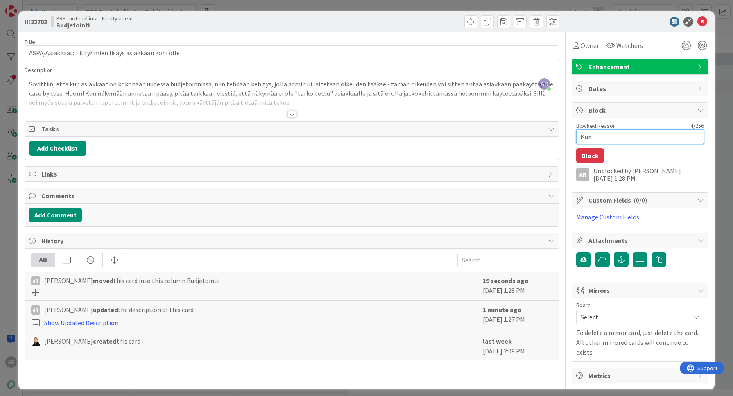
type textarea "Kun V"
type textarea "x"
type textarea "[PERSON_NAME]"
type textarea "x"
type textarea "Kun VYS"
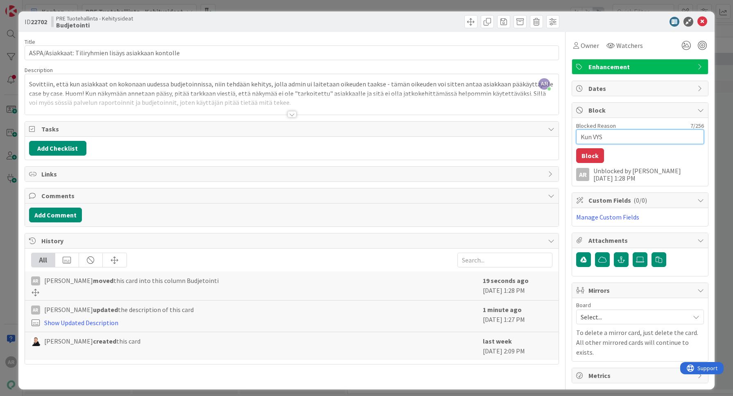
type textarea "x"
type textarea "[PERSON_NAME]"
type textarea "x"
type textarea "Kun V"
type textarea "x"
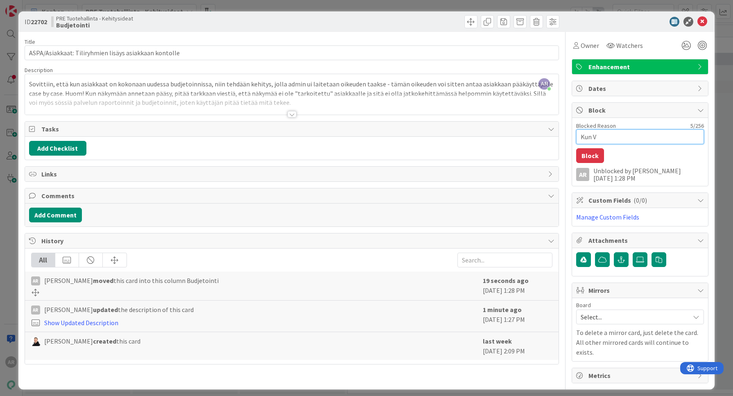
type textarea "Kun VT"
type textarea "x"
type textarea "Kun VTS"
type textarea "x"
type textarea "Kun VTS"
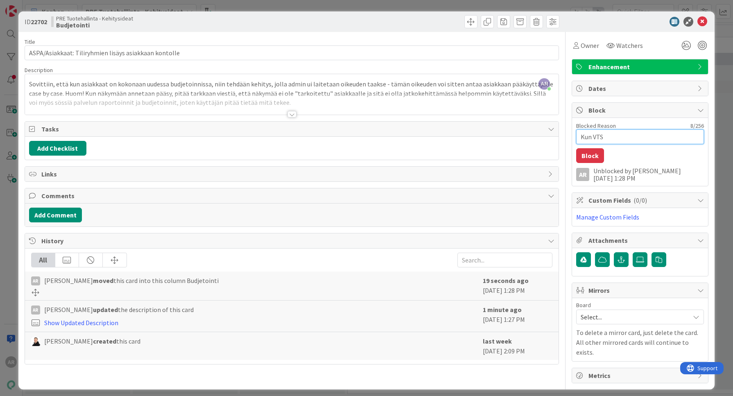
type textarea "x"
type textarea "Kun VTS j"
type textarea "x"
type textarea "Kun VTS jha"
type textarea "x"
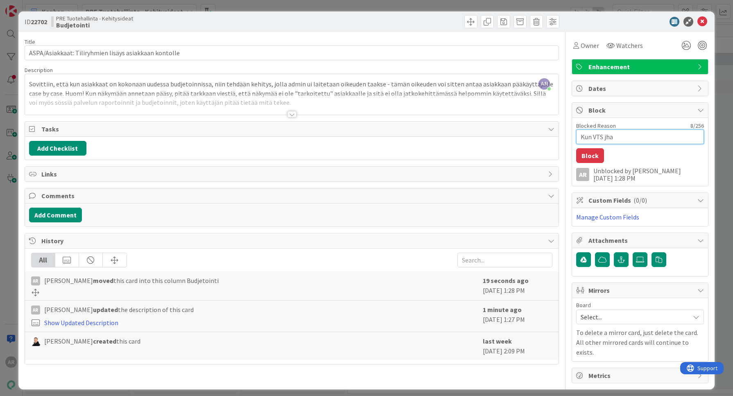
type textarea "Kun VTS jha"
type textarea "x"
type textarea "Kun VTS jha"
type textarea "x"
type textarea "Kun VTS jh"
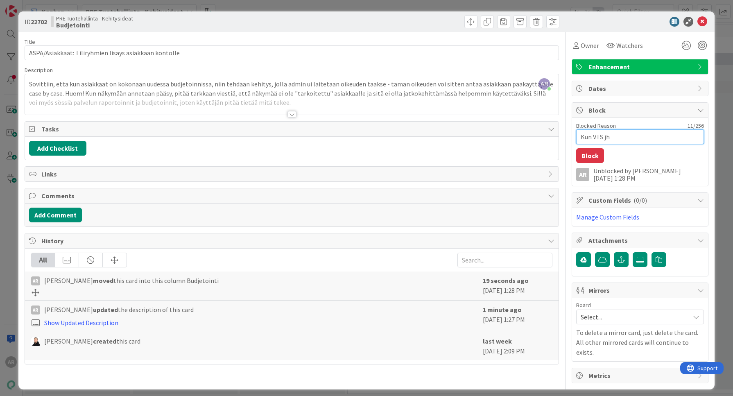
type textarea "x"
type textarea "Kun VTS j"
type textarea "x"
type textarea "Kun VTS ja"
type textarea "x"
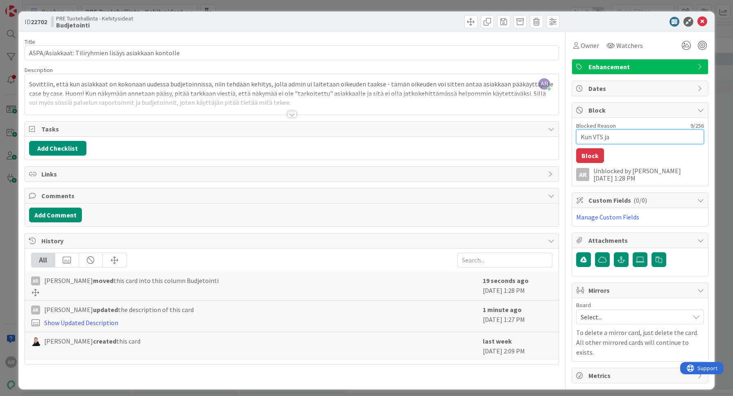
type textarea "Kun VTS ja"
type textarea "x"
type textarea "Kun VTS ja S"
type textarea "x"
type textarea "Kun VTS ja Si"
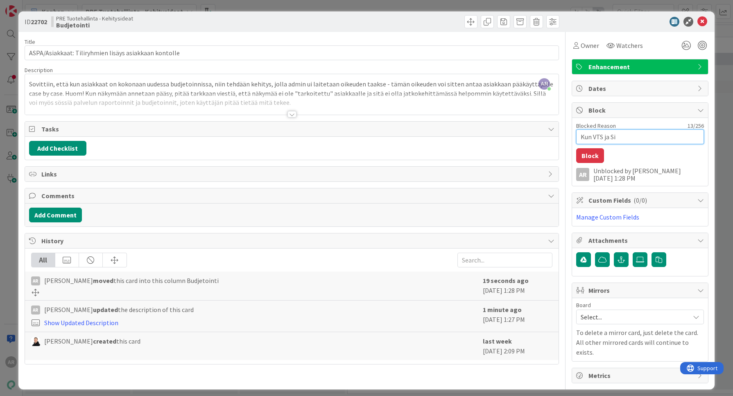
type textarea "x"
type textarea "Kun VTS ja Siv"
type textarea "x"
type textarea "Kun VTS ja Siva"
type textarea "x"
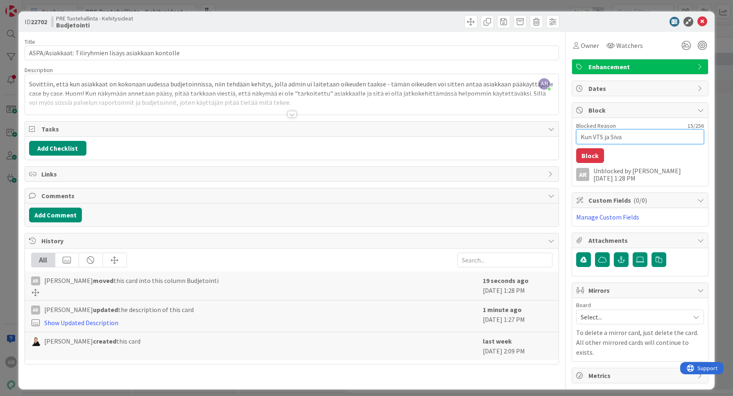
type textarea "Kun VTS ja Sivak"
type textarea "x"
type textarea "Kun VTS ja Sivakk"
type textarea "x"
type textarea "Kun VTS ja Sivakka"
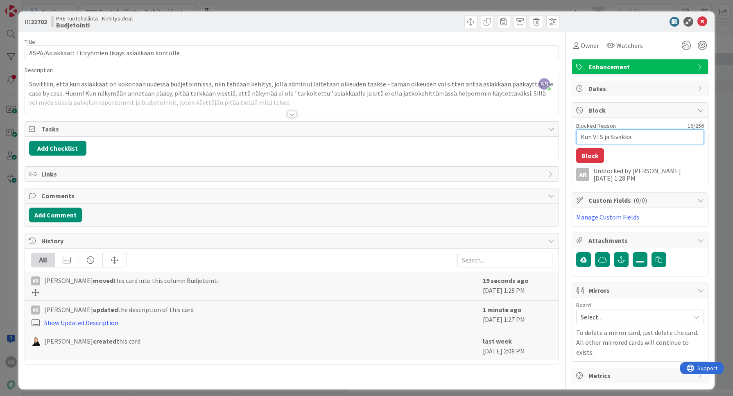
type textarea "x"
type textarea "Kun VTS ja Sivakka"
type textarea "x"
type textarea "Kun VTS ja Sivakka u"
type textarea "x"
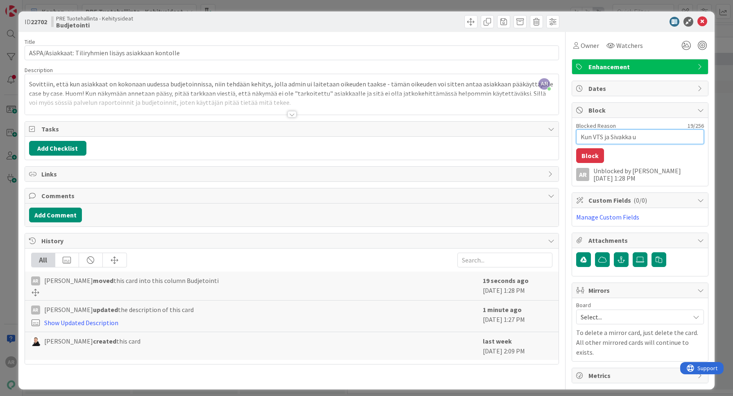
type textarea "Kun VTS ja Sivakka uu"
type textarea "x"
type textarea "Kun VTS ja Sivakka uud"
type textarea "x"
type textarea "Kun VTS ja Sivakka uude"
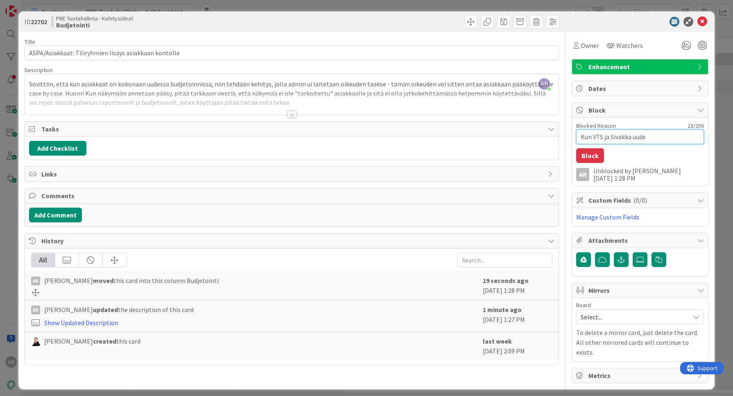
type textarea "x"
type textarea "Kun VTS ja Sivakka uudes"
type textarea "x"
type textarea "Kun VTS ja Sivakka uudess"
type textarea "x"
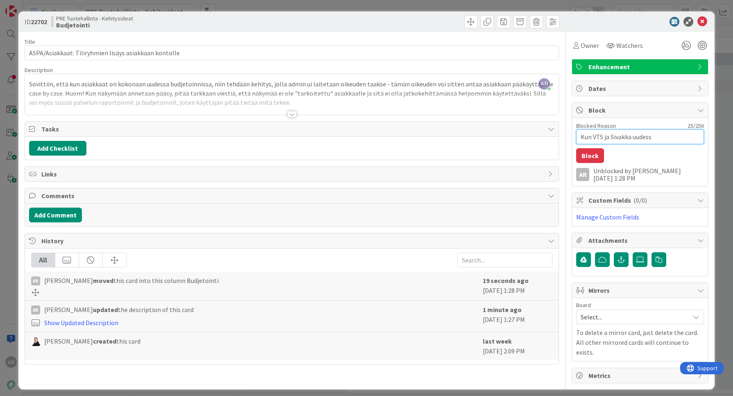
type textarea "Kun VTS ja [GEOGRAPHIC_DATA] uudessa"
type textarea "x"
type textarea "Kun VTS ja [GEOGRAPHIC_DATA] uudessa"
type textarea "x"
type textarea "Kun VTS ja Sivakka uudessa b"
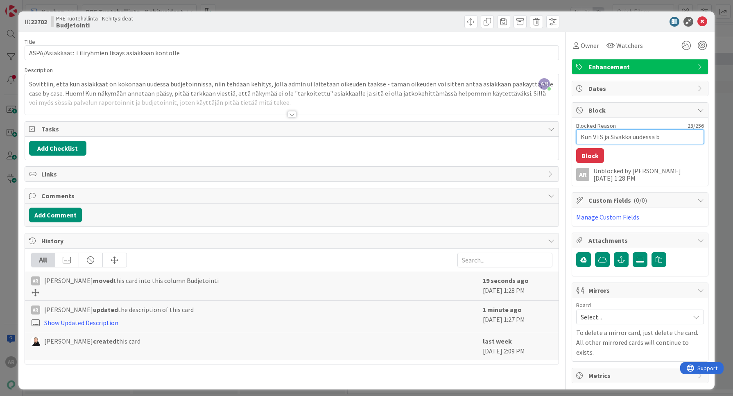
type textarea "x"
type textarea "Kun VTS ja [GEOGRAPHIC_DATA] uudessa bu"
type textarea "x"
type textarea "Kun VTS ja Sivakka uudessa bud"
type textarea "x"
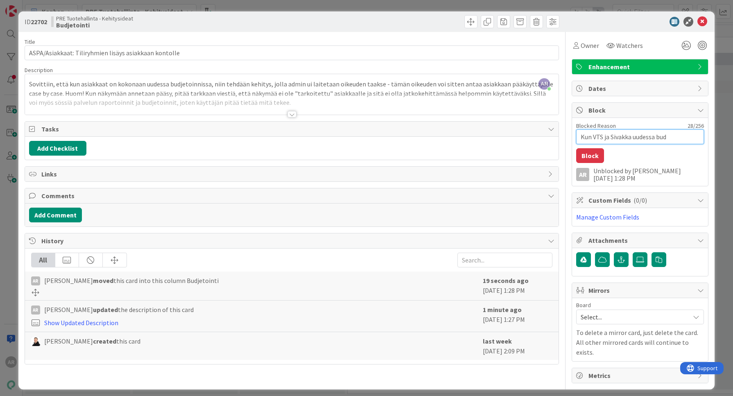
type textarea "Kun VTS ja Sivakka uudessa budj"
type textarea "x"
type textarea "Kun VTS ja Sivakka uudessa budje"
type textarea "x"
type textarea "Kun VTS ja Sivakka uudessa budjet"
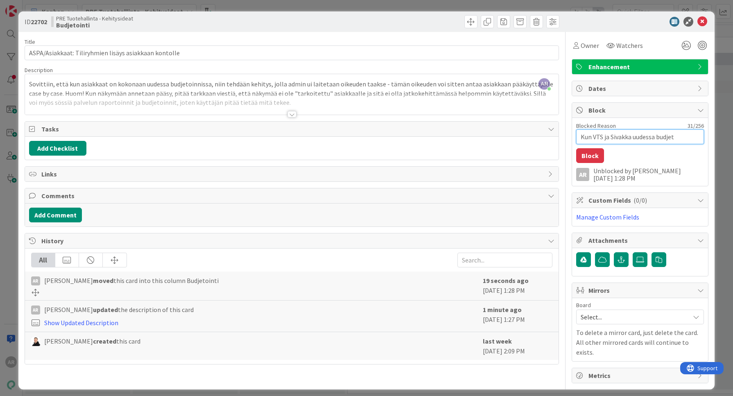
type textarea "x"
type textarea "Kun VTS ja Sivakka uudessa budjeto"
type textarea "x"
type textarea "Kun VTS ja Sivakka uudessa budjetoi"
type textarea "x"
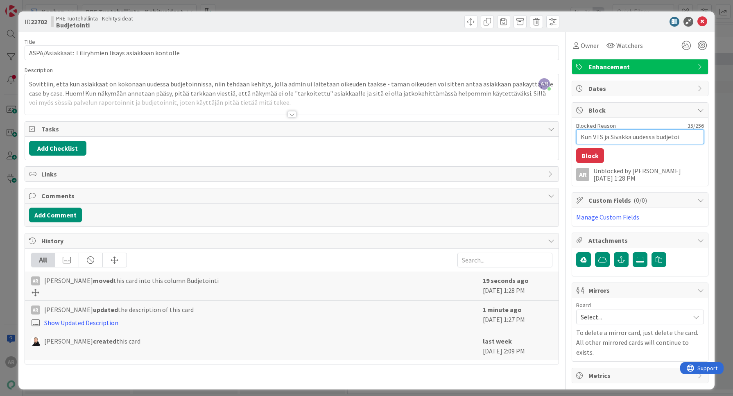
type textarea "Kun VTS ja Sivakka uudessa budjetoin"
type textarea "x"
type textarea "Kun VTS ja Sivakka uudessa budjetoinn"
type textarea "x"
type textarea "Kun VTS ja Sivakka uudessa budjetoinni"
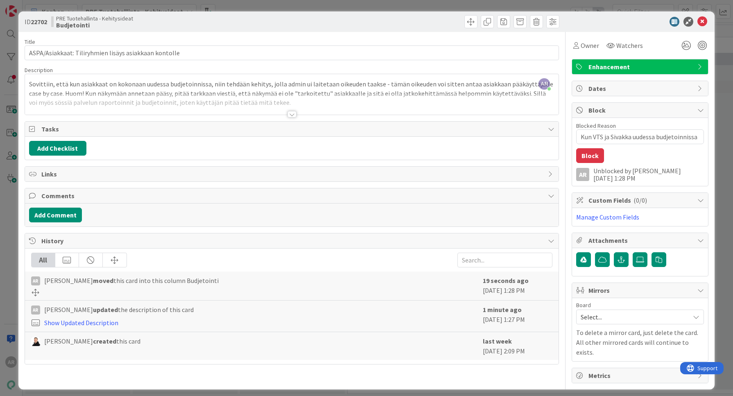
click at [590, 154] on button "Block" at bounding box center [590, 155] width 28 height 15
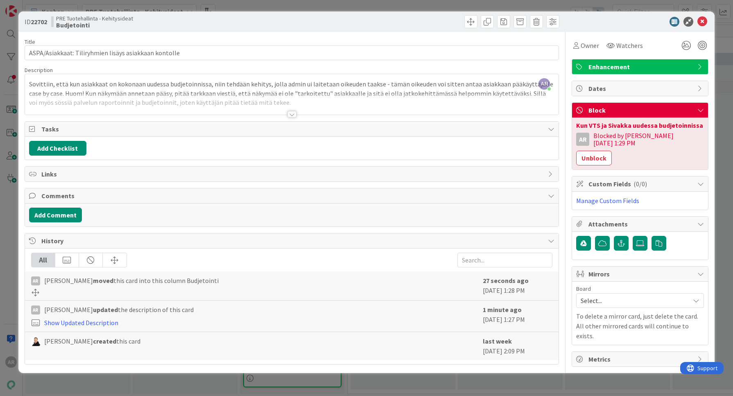
click at [9, 247] on div "ID 22702 PRE Tuotehallinta - Kehitysideat Budjetointi Title 53 / 128 ASPA/Asiak…" at bounding box center [366, 198] width 733 height 396
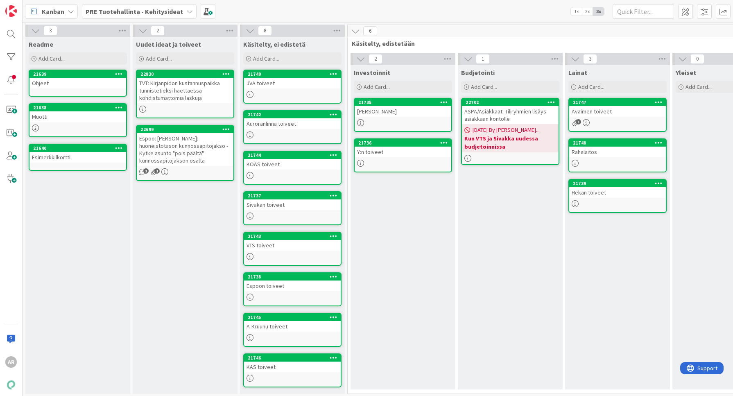
click at [187, 96] on div "TVT: Kirjanpidon kustannuspaikka tunnistetieksi haettaessa kohdistumattomia las…" at bounding box center [185, 90] width 97 height 25
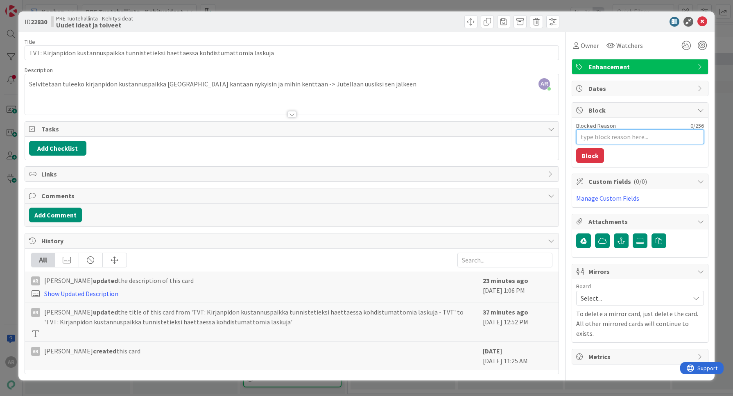
click at [617, 134] on textarea "Blocked Reason" at bounding box center [640, 136] width 128 height 15
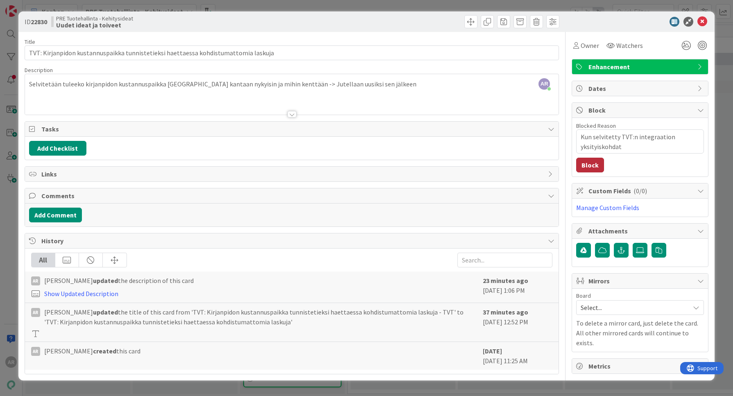
click at [586, 163] on button "Block" at bounding box center [590, 165] width 28 height 15
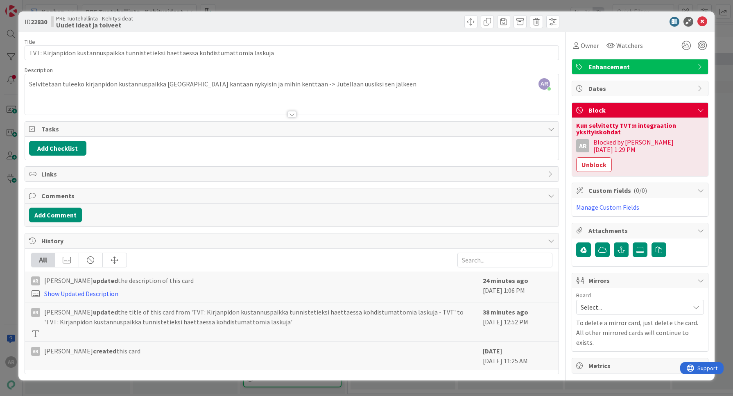
click at [7, 236] on div "ID 22830 PRE Tuotehallinta - Kehitysideat Uudet ideat ja toiveet Title 83 / 128…" at bounding box center [366, 198] width 733 height 396
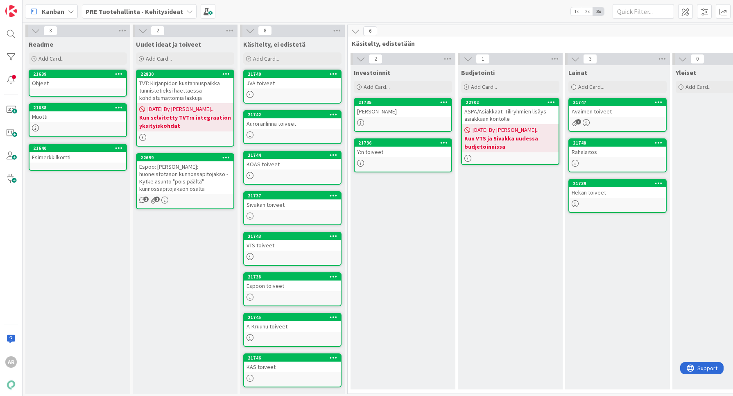
click at [193, 171] on div "Espoo: [PERSON_NAME]: huoneistotason kunnossapitojakso - Kytke asunto "pois pää…" at bounding box center [185, 177] width 97 height 33
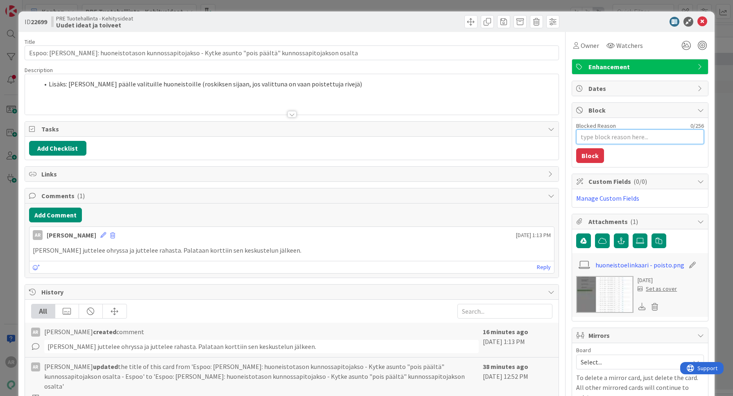
click at [646, 133] on textarea "Blocked Reason" at bounding box center [640, 136] width 128 height 15
click at [576, 153] on button "Block" at bounding box center [590, 155] width 28 height 15
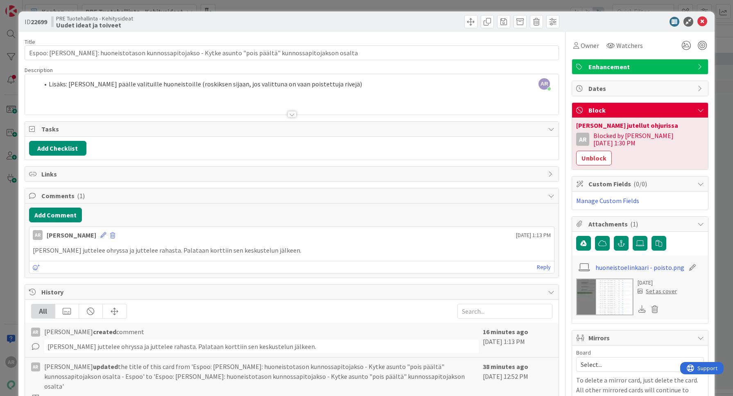
click at [7, 233] on div "ID 22699 PRE Tuotehallinta - Kehitysideat Uudet ideat ja toiveet Title 106 / 12…" at bounding box center [366, 198] width 733 height 396
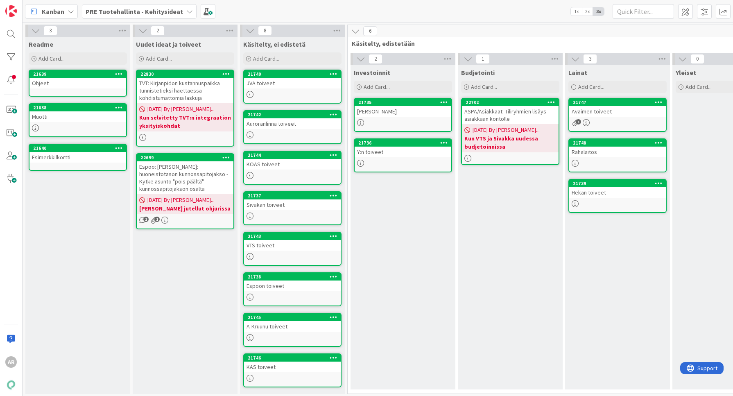
click at [369, 216] on div "Investoinnit Add Card... 21735 [PERSON_NAME] toiveet 21736 Y:n toiveet" at bounding box center [402, 227] width 105 height 324
click at [349, 194] on div "2 Investoinnit Add Card... 21735 [PERSON_NAME] toiveet 21736 Y:n toiveet" at bounding box center [402, 223] width 107 height 341
click at [158, 56] on span "Add Card..." at bounding box center [159, 58] width 26 height 7
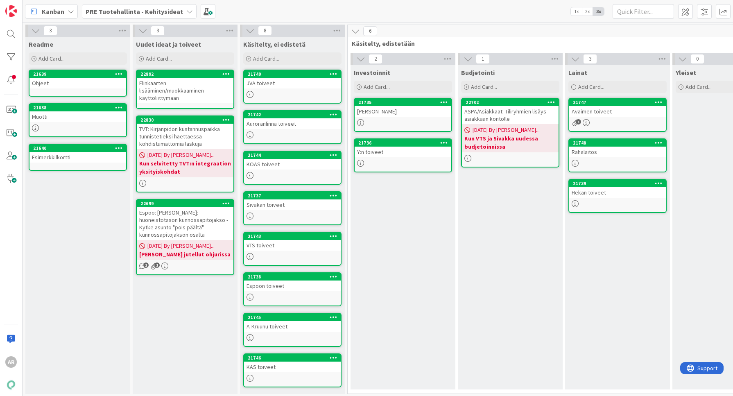
click at [180, 96] on div "Elinkaarten lisääminen/muokkaaminen käyttöliittymään" at bounding box center [185, 90] width 97 height 25
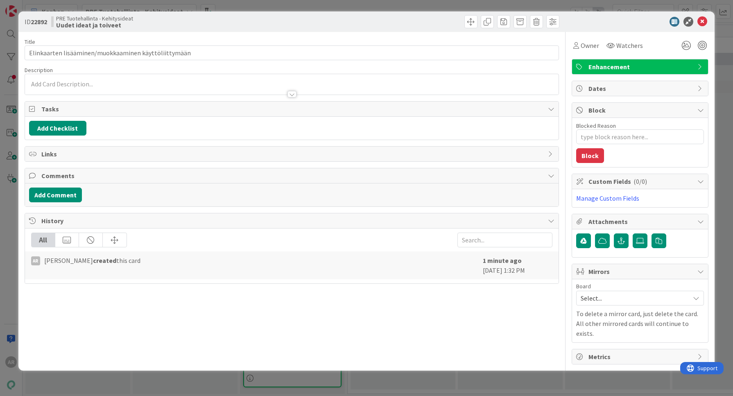
click at [123, 86] on div at bounding box center [292, 90] width 534 height 9
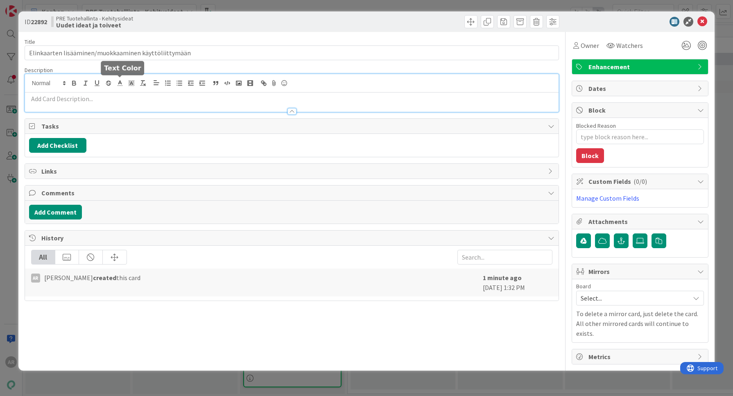
click at [123, 103] on div at bounding box center [292, 107] width 534 height 9
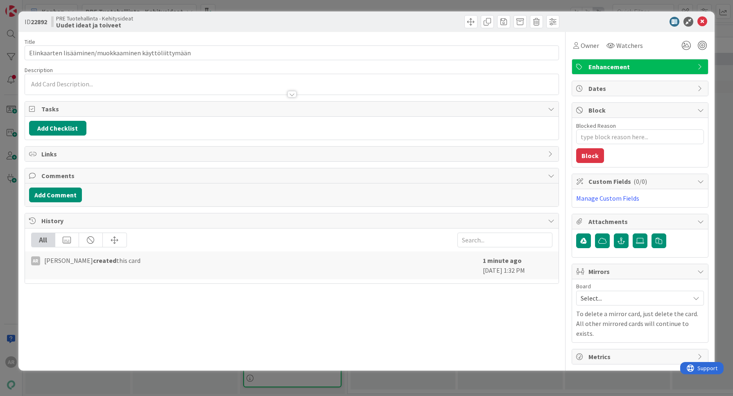
click at [126, 89] on div at bounding box center [292, 90] width 534 height 9
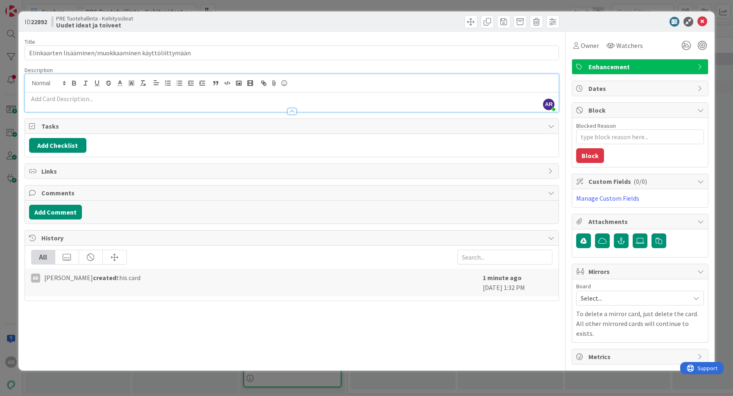
click at [137, 103] on div at bounding box center [292, 107] width 534 height 9
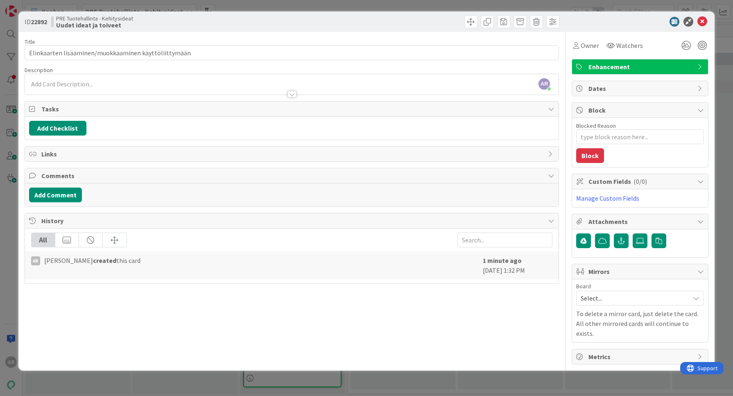
click at [141, 92] on div at bounding box center [292, 90] width 534 height 9
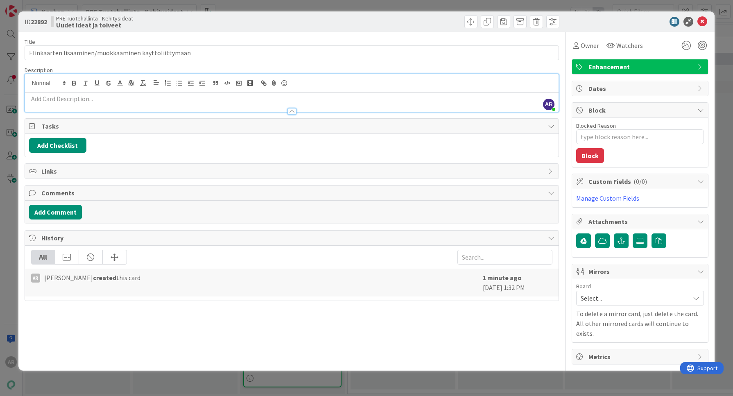
click at [139, 99] on p at bounding box center [291, 98] width 525 height 9
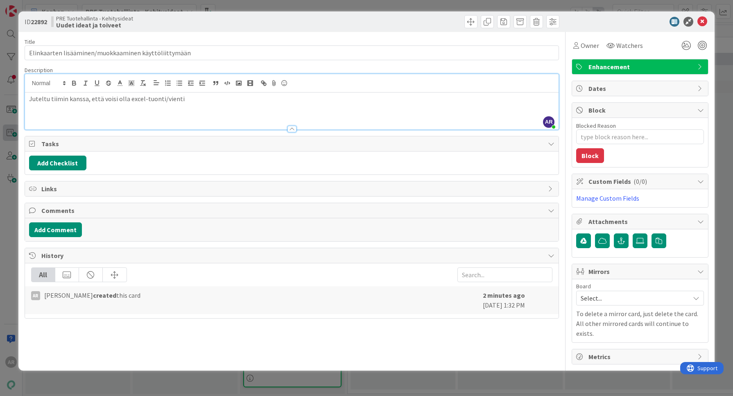
click at [3, 126] on div "ID 22892 PRE Tuotehallinta - Kehitysideat Uudet ideat ja toiveet Title 52 / 128…" at bounding box center [366, 198] width 733 height 396
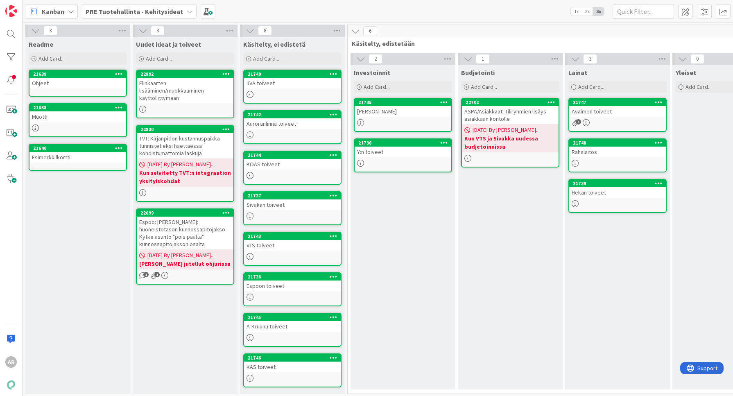
click at [131, 9] on b "PRE Tuotehallinta - Kehitysideat" at bounding box center [134, 11] width 97 height 8
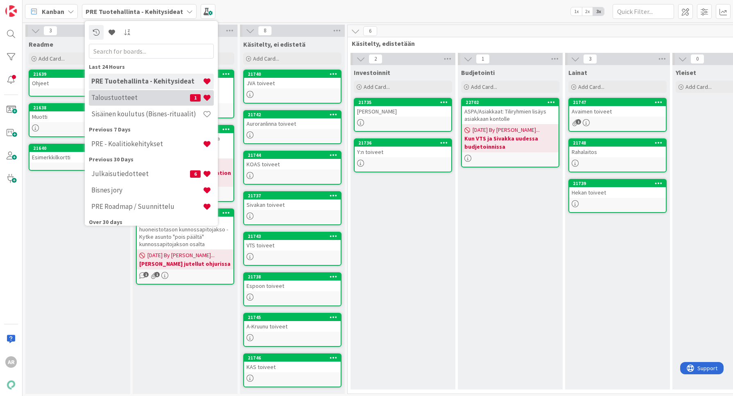
click at [140, 98] on h4 "Taloustuotteet" at bounding box center [140, 97] width 99 height 8
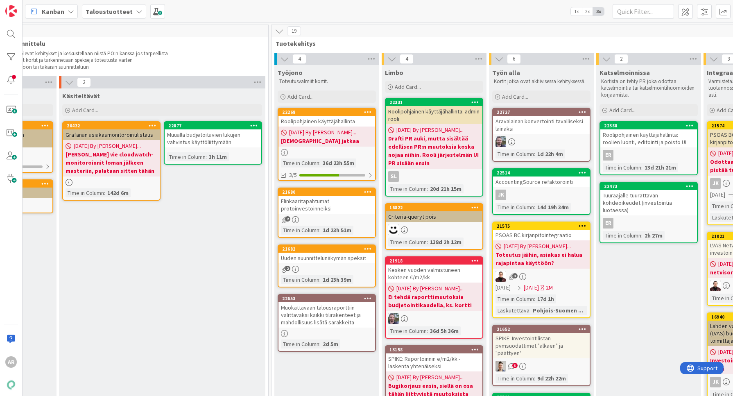
scroll to position [0, 342]
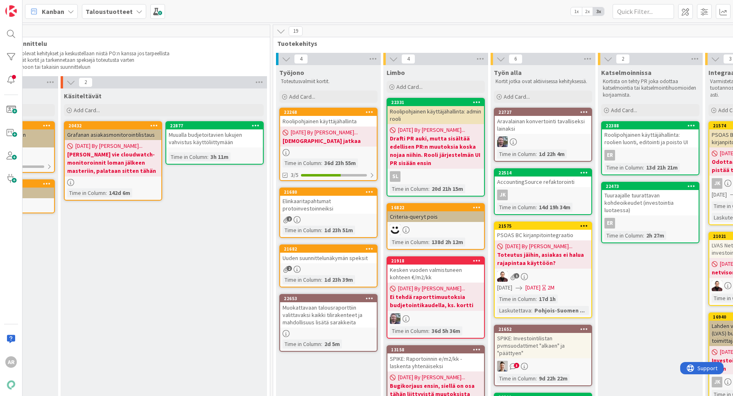
click at [329, 199] on div "Elinkaaritapahtumat protoinvestoinneiksi" at bounding box center [328, 205] width 97 height 18
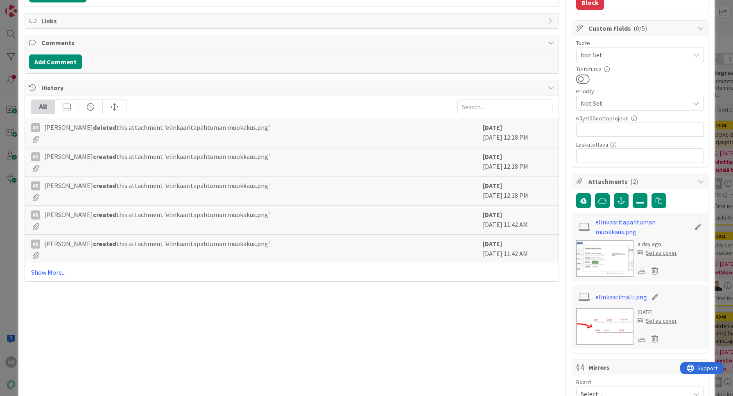
scroll to position [153, 0]
click at [603, 262] on img at bounding box center [604, 257] width 57 height 37
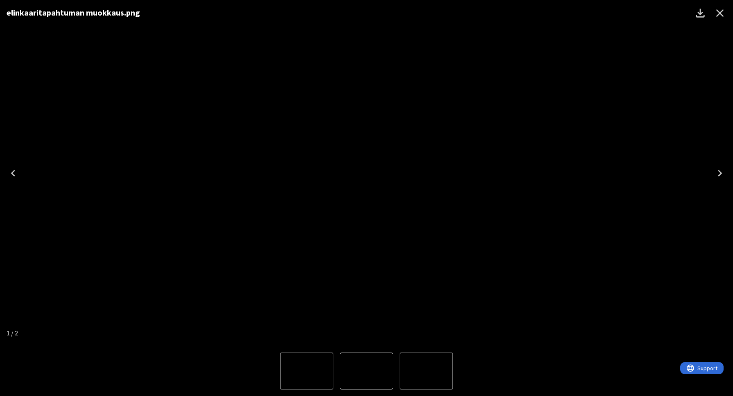
click at [717, 13] on icon "Close" at bounding box center [719, 13] width 13 height 13
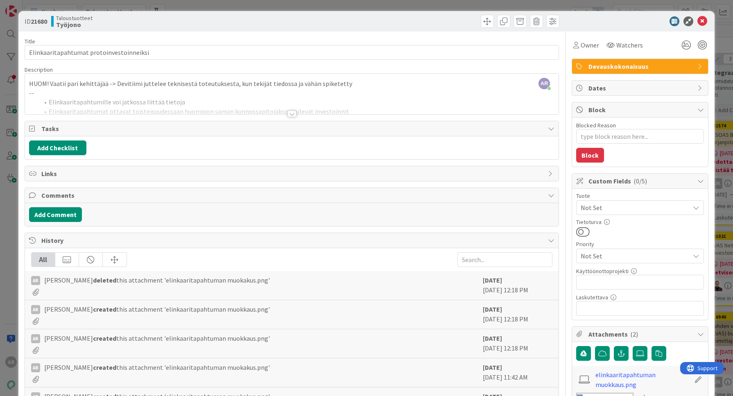
scroll to position [0, 0]
drag, startPoint x: 11, startPoint y: 237, endPoint x: 12, endPoint y: 229, distance: 8.6
click at [12, 237] on div "ID 21680 Taloustuotteet Työjono Title 40 / 128 Elinkaaritapahtumat protoinvesto…" at bounding box center [366, 198] width 733 height 396
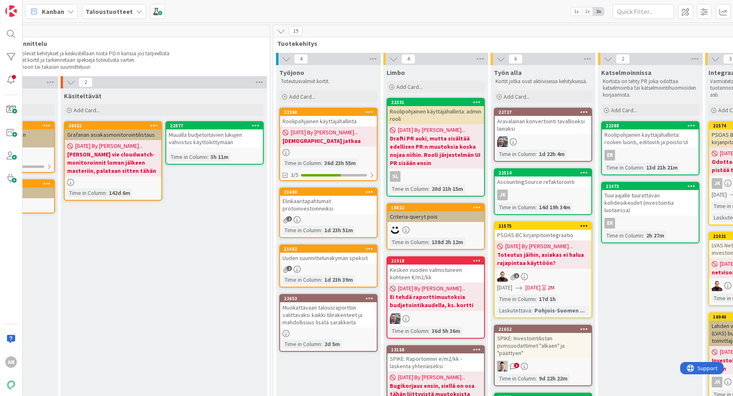
click at [102, 15] on b "Taloustuotteet" at bounding box center [109, 11] width 47 height 8
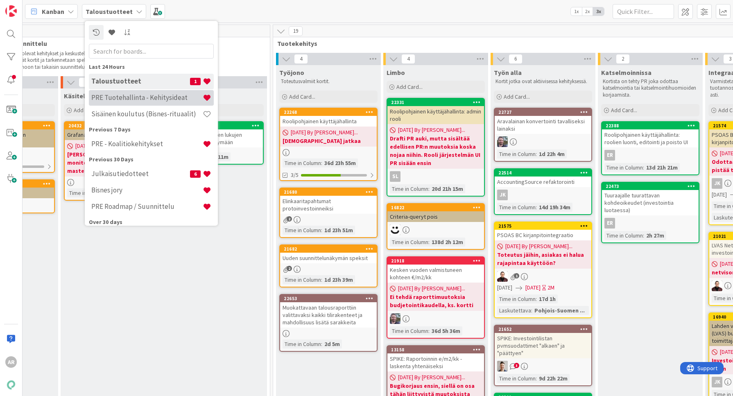
click at [144, 93] on h4 "PRE Tuotehallinta - Kehitysideat" at bounding box center [146, 97] width 111 height 8
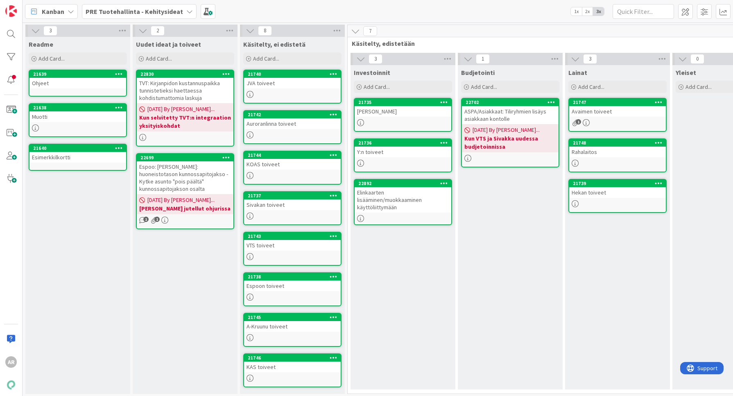
click at [604, 108] on div "Avaimen toiveet" at bounding box center [617, 111] width 97 height 11
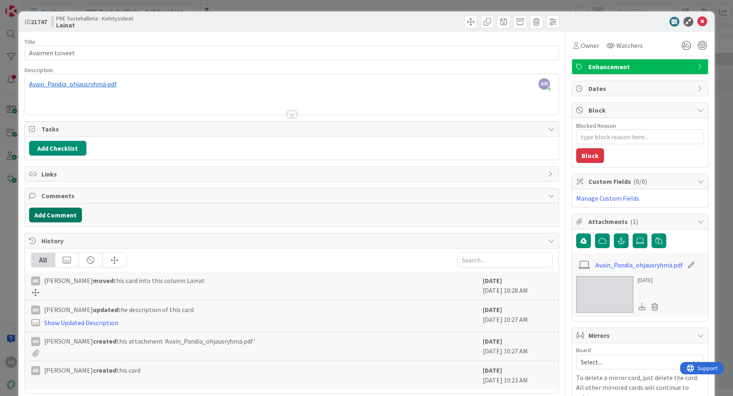
click at [56, 214] on button "Add Comment" at bounding box center [55, 214] width 53 height 15
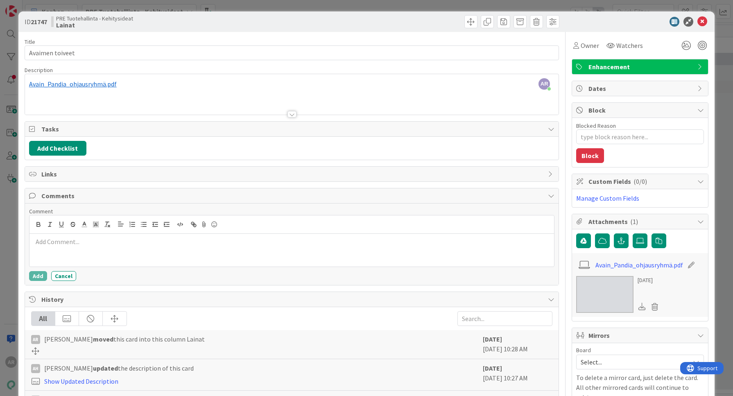
click at [68, 247] on div at bounding box center [291, 250] width 525 height 33
click at [600, 288] on img at bounding box center [604, 294] width 57 height 37
click at [166, 242] on p "Sovittu, että PO-porukka käy toiveet läpi" at bounding box center [292, 241] width 518 height 9
click at [32, 273] on button "Add" at bounding box center [38, 276] width 18 height 10
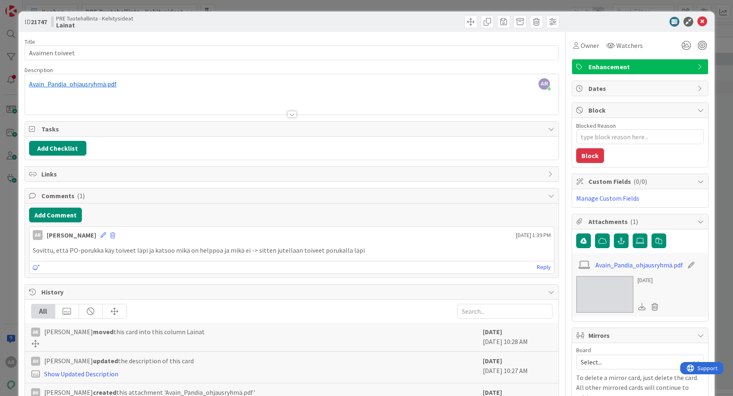
click at [5, 258] on div "ID 21747 PRE Tuotehallinta - Kehitysideat Lainat Title 15 / 128 Avaimen toiveet…" at bounding box center [366, 198] width 733 height 396
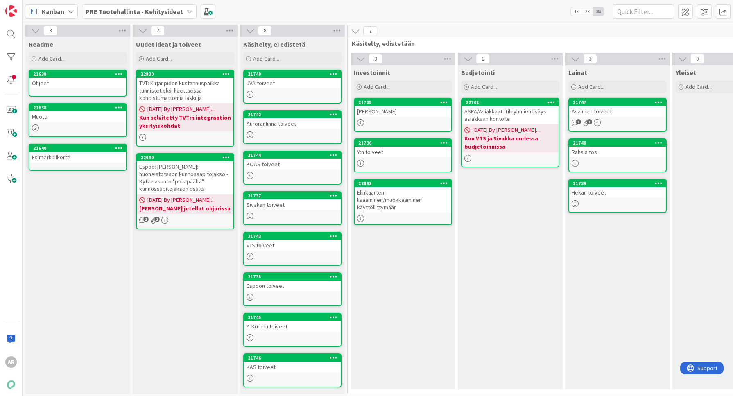
click at [620, 154] on div "Rahalaitos" at bounding box center [617, 152] width 97 height 11
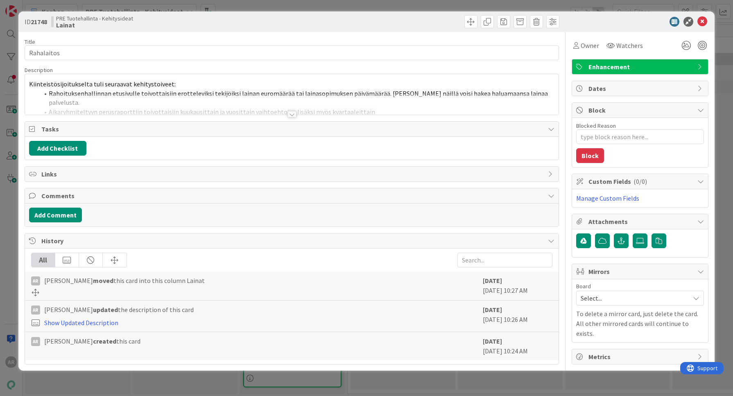
click at [302, 113] on div at bounding box center [292, 104] width 534 height 21
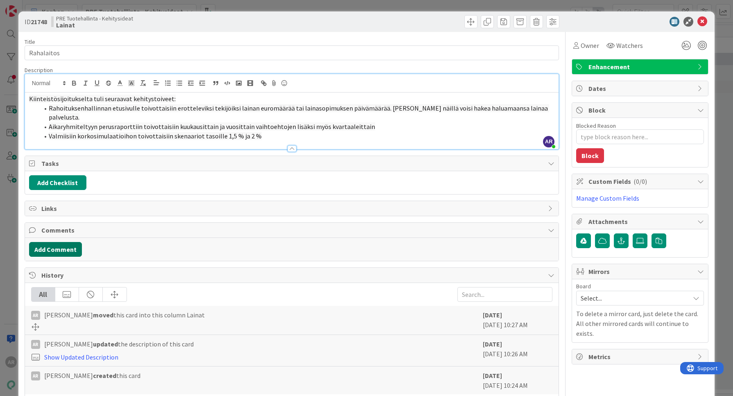
click at [64, 242] on button "Add Comment" at bounding box center [55, 249] width 53 height 15
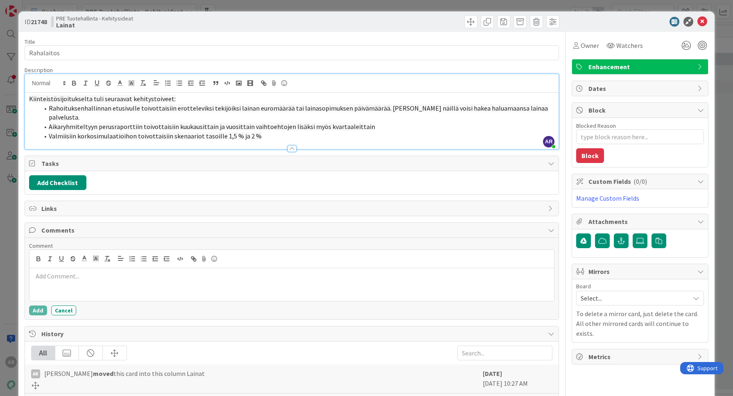
click at [109, 273] on div at bounding box center [291, 284] width 525 height 33
copy p "Sovittiin, että PO-porukka arvioi toiveet, jutellaan sitten uudestaan"
click at [35, 305] on button "Add" at bounding box center [38, 310] width 18 height 10
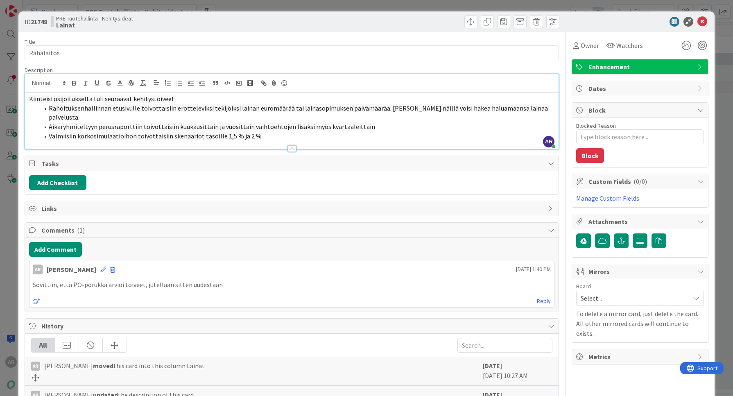
click at [3, 250] on div "ID 21748 PRE Tuotehallinta - Kehitysideat Lainat Title 10 / 128 Rahalaitos Desc…" at bounding box center [366, 198] width 733 height 396
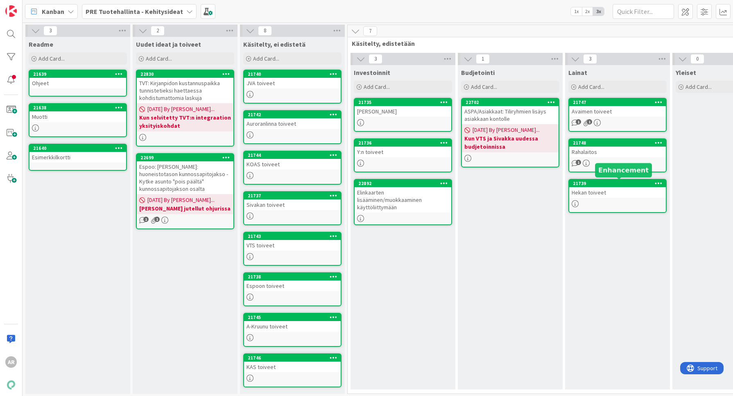
click at [598, 193] on div "Hekan toiveet" at bounding box center [617, 192] width 97 height 11
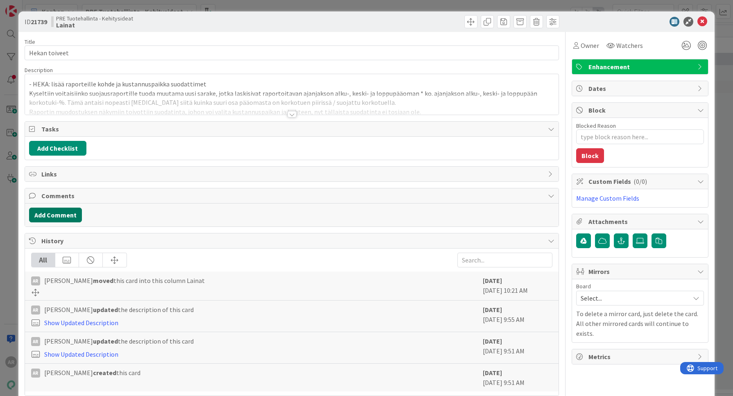
click at [65, 215] on button "Add Comment" at bounding box center [55, 214] width 53 height 15
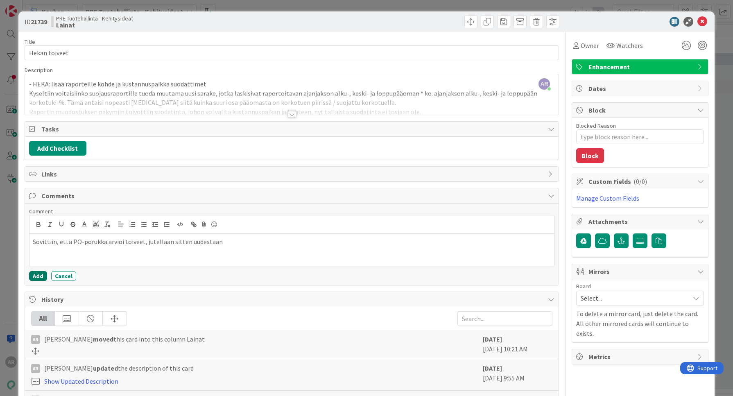
click at [39, 271] on button "Add" at bounding box center [38, 276] width 18 height 10
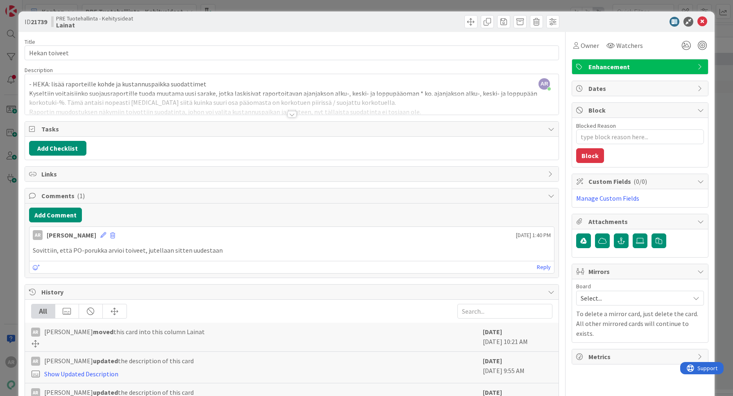
click at [8, 225] on div "ID 21739 PRE Tuotehallinta - Kehitysideat Lainat Title 13 / 128 Hekan toiveet D…" at bounding box center [366, 198] width 733 height 396
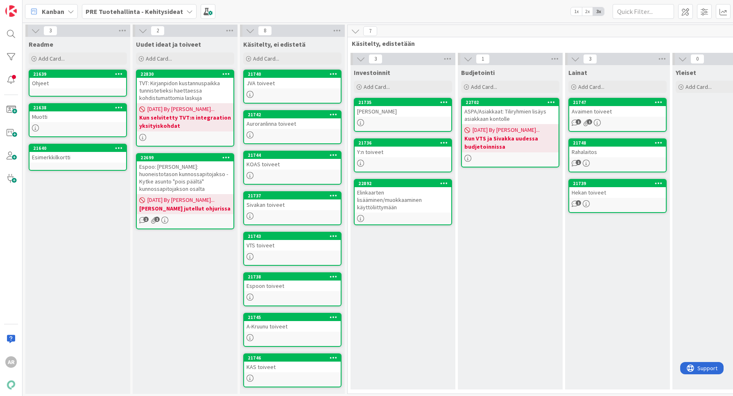
click at [406, 111] on div "[PERSON_NAME]" at bounding box center [402, 111] width 97 height 11
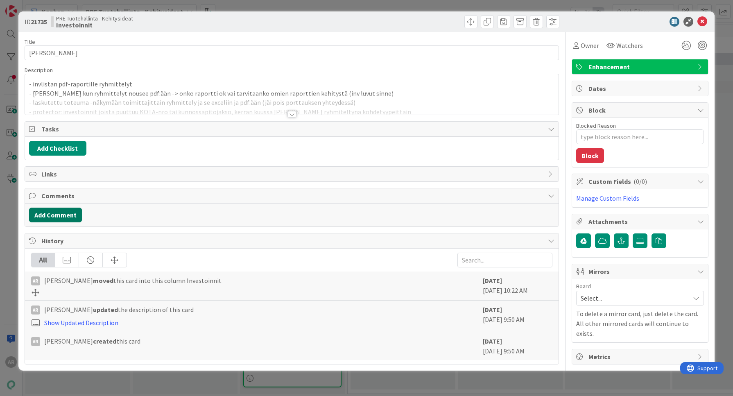
click at [70, 212] on button "Add Comment" at bounding box center [55, 214] width 53 height 15
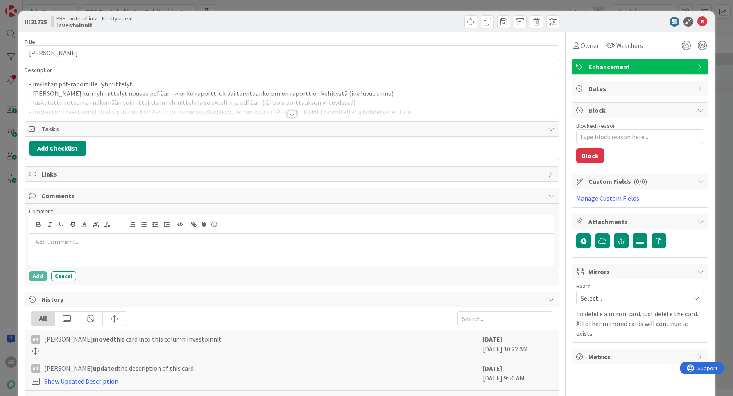
click at [103, 243] on p at bounding box center [292, 241] width 518 height 9
click at [22, 272] on div "ID 21735 PRE Tuotehallinta - Kehitysideat Investoinnit Title 12 / 128 Elon toiv…" at bounding box center [366, 219] width 696 height 417
click at [32, 271] on button "Add" at bounding box center [38, 276] width 18 height 10
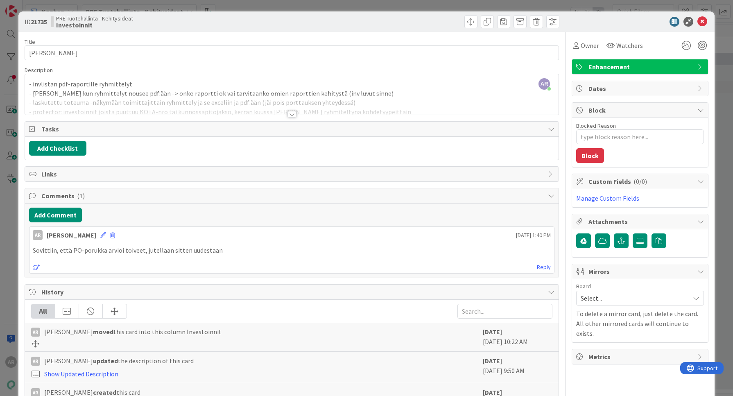
click at [11, 232] on div "ID 21735 PRE Tuotehallinta - Kehitysideat Investoinnit Title 12 / 128 Elon toiv…" at bounding box center [366, 198] width 733 height 396
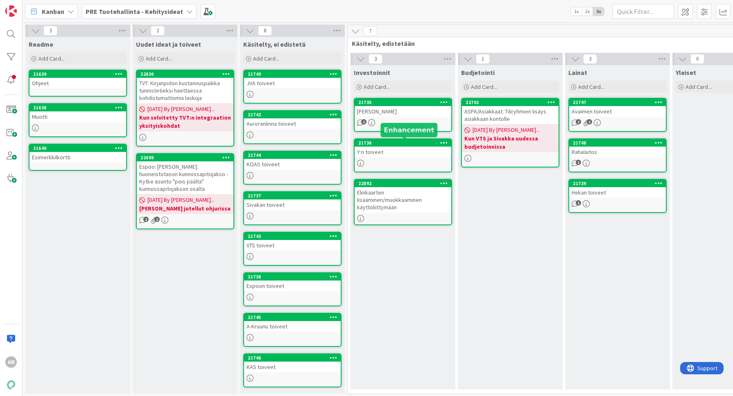
click at [381, 159] on link "21736 Y:n toiveet" at bounding box center [403, 155] width 98 height 34
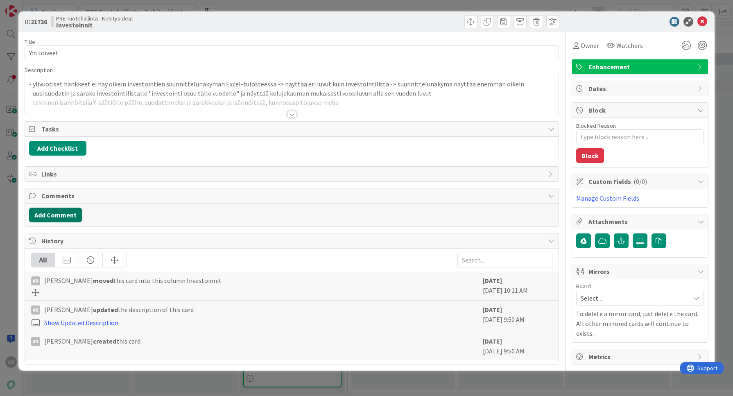
click at [73, 212] on button "Add Comment" at bounding box center [55, 214] width 53 height 15
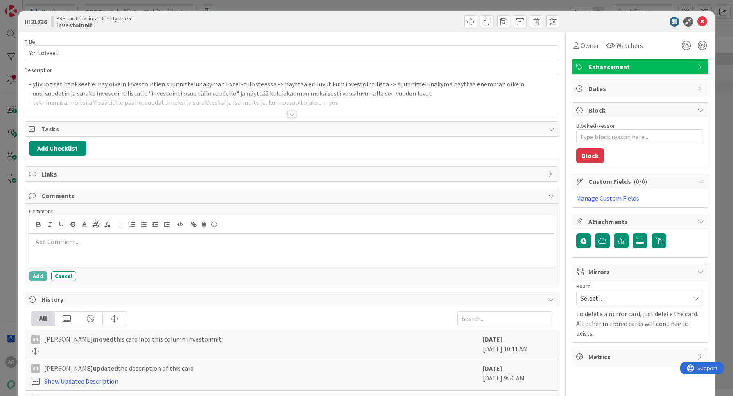
click at [67, 250] on div at bounding box center [291, 250] width 525 height 33
click at [38, 273] on button "Add" at bounding box center [38, 276] width 18 height 10
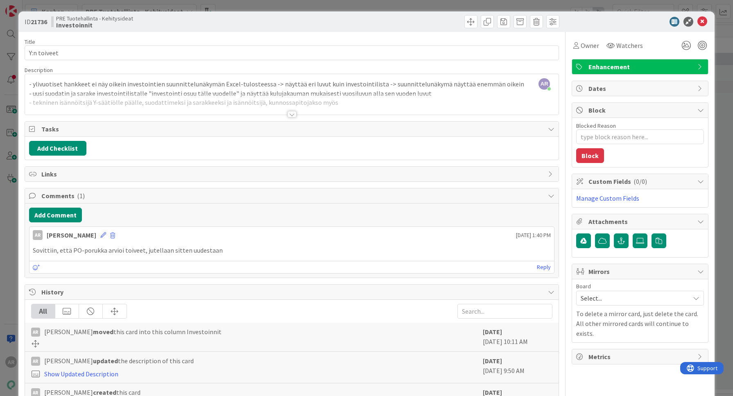
click at [11, 226] on div "ID 21736 PRE Tuotehallinta - Kehitysideat Investoinnit Title 11 / 128 Y:n toive…" at bounding box center [366, 198] width 733 height 396
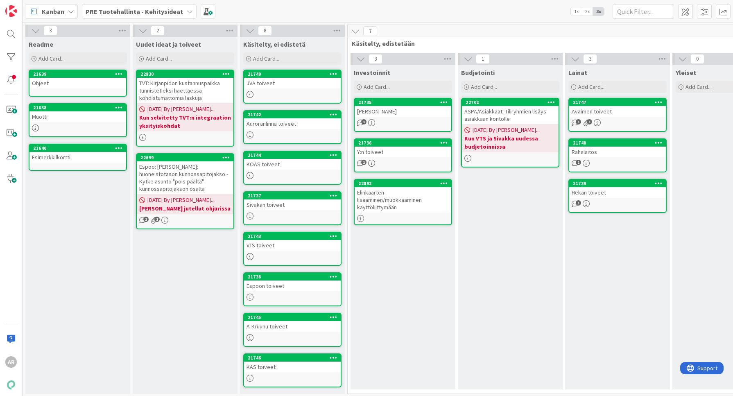
click at [61, 115] on div "Muotti" at bounding box center [77, 116] width 97 height 11
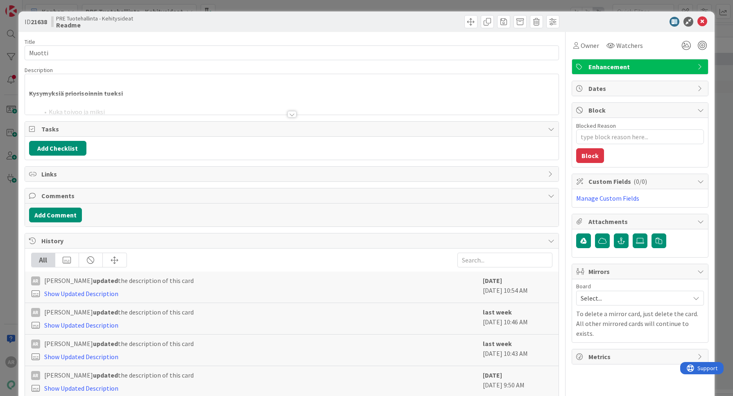
click at [294, 111] on div at bounding box center [292, 104] width 534 height 21
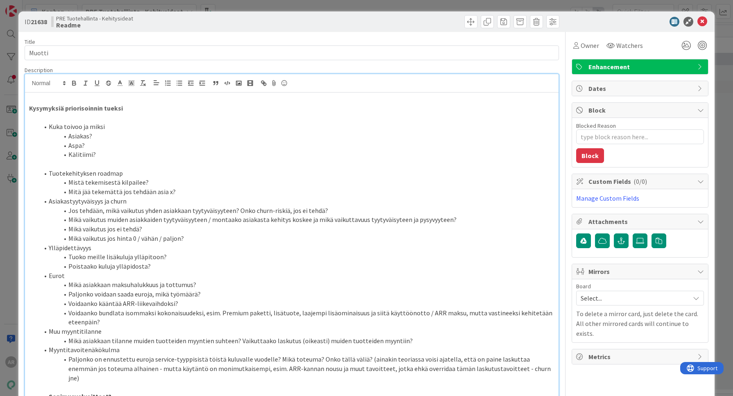
click at [198, 127] on li "Kuka toivoo ja miksi" at bounding box center [297, 126] width 516 height 9
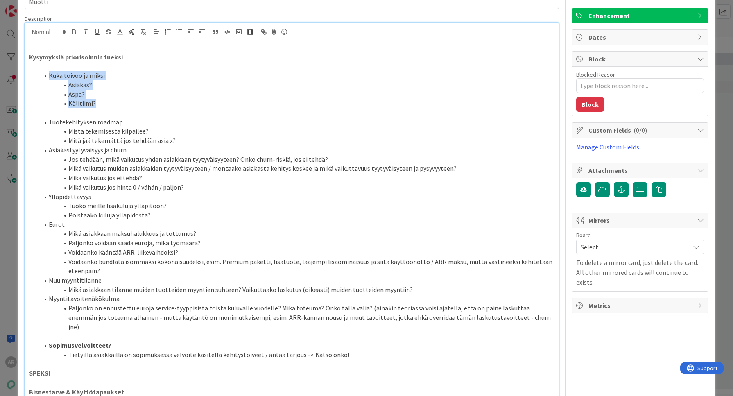
drag, startPoint x: 49, startPoint y: 72, endPoint x: 119, endPoint y: 105, distance: 76.7
click at [119, 105] on ol "Kuka toivoo ja miksi Asiakas? Aspa? Kälitiimi?" at bounding box center [291, 89] width 525 height 37
click at [186, 114] on p at bounding box center [291, 112] width 525 height 9
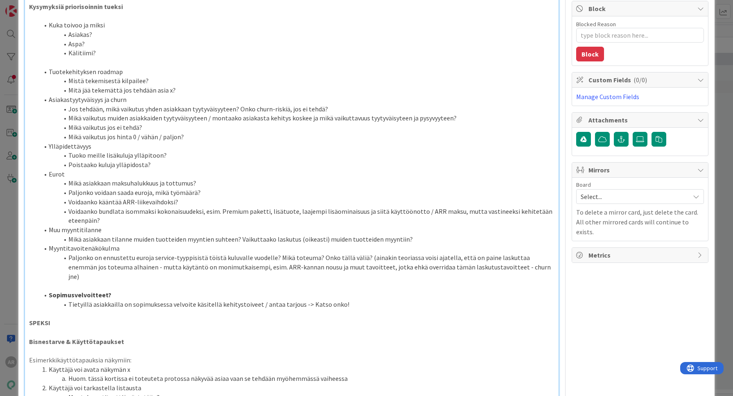
scroll to position [102, 0]
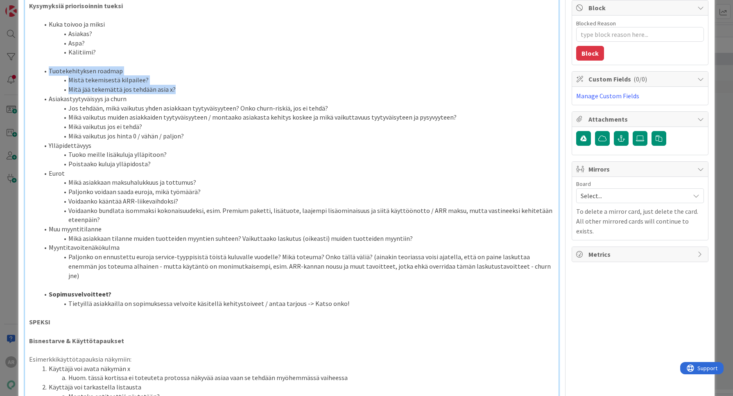
drag, startPoint x: 49, startPoint y: 71, endPoint x: 176, endPoint y: 88, distance: 128.5
click at [176, 88] on ol "Tuotekehityksen roadmap Mistä tekemisestä kilpailee? Mitä jää tekemättä jos teh…" at bounding box center [291, 173] width 525 height 214
click at [50, 98] on li "Asiakastyytyväisyys ja churn" at bounding box center [297, 98] width 516 height 9
drag, startPoint x: 49, startPoint y: 70, endPoint x: 185, endPoint y: 90, distance: 137.3
click at [185, 90] on ol "Tuotekehityksen roadmap Mistä tekemisestä kilpailee? Mitä jää tekemättä jos teh…" at bounding box center [291, 173] width 525 height 214
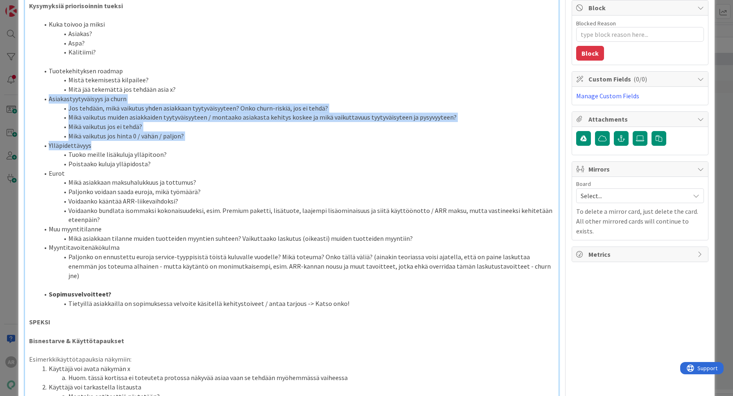
drag, startPoint x: 49, startPoint y: 97, endPoint x: 267, endPoint y: 149, distance: 223.8
click at [267, 149] on ol "Tuotekehityksen roadmap Mistä tekemisestä kilpailee? Mitä jää tekemättä jos teh…" at bounding box center [291, 173] width 525 height 214
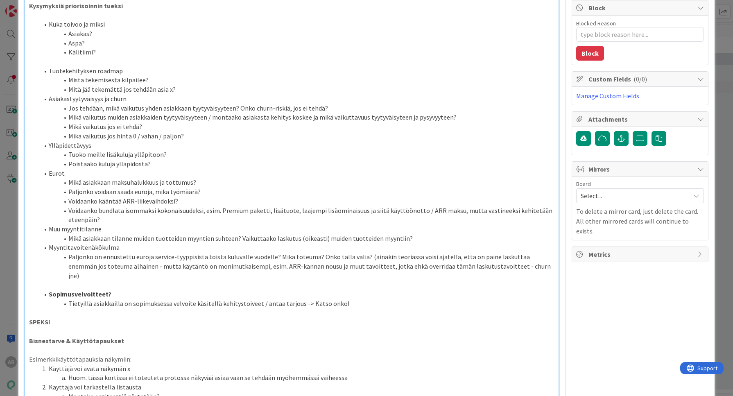
click at [257, 164] on li "Poistaako kuluja ylläpidosta?" at bounding box center [297, 163] width 516 height 9
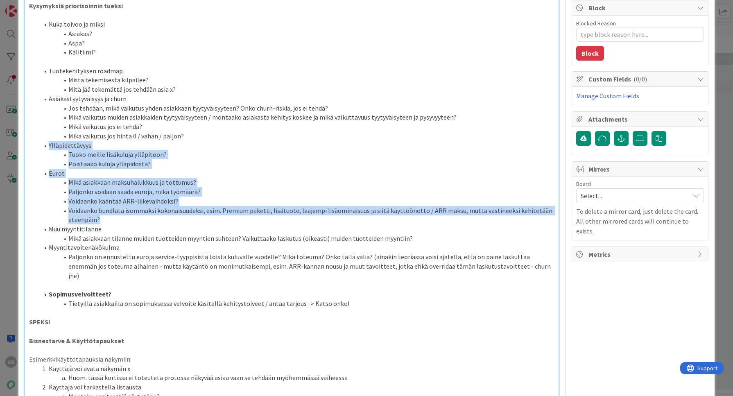
drag, startPoint x: 49, startPoint y: 144, endPoint x: 214, endPoint y: 215, distance: 180.2
click at [213, 216] on ol "Tuotekehityksen roadmap Mistä tekemisestä kilpailee? Mitä jää tekemättä jos teh…" at bounding box center [291, 173] width 525 height 214
click at [286, 185] on li "Mikä asiakkaan maksuhalukkuus ja tottumus?" at bounding box center [297, 182] width 516 height 9
click at [252, 169] on li "Eurot" at bounding box center [297, 173] width 516 height 9
click at [227, 178] on li "Mikä asiakkaan maksuhalukkuus ja tottumus?" at bounding box center [297, 182] width 516 height 9
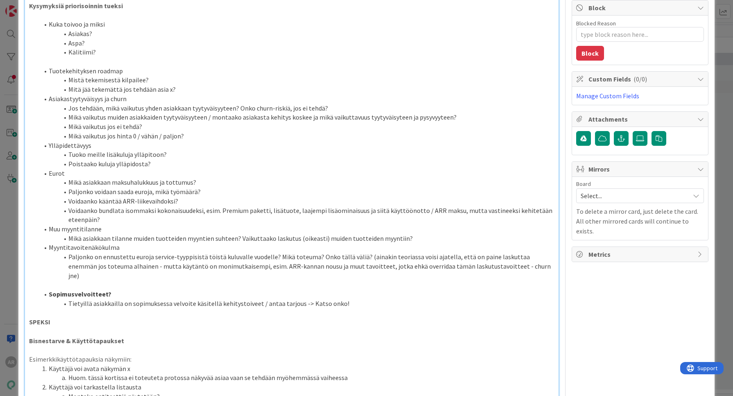
click at [6, 214] on div "ID 21638 PRE Tuotehallinta - Kehitysideat Readme Title 6 / 128 Muotti Descripti…" at bounding box center [366, 198] width 733 height 396
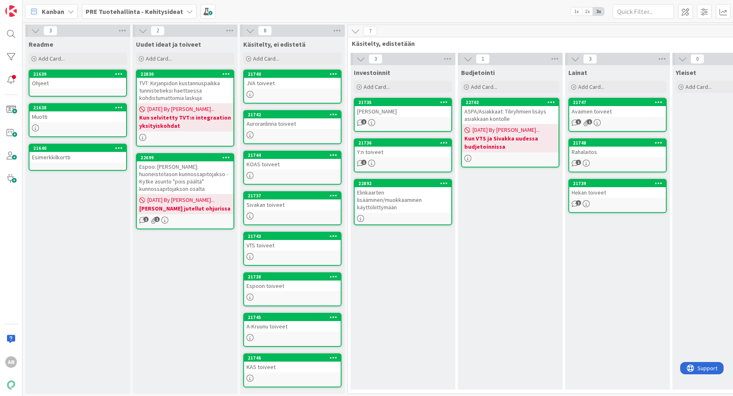
click at [65, 120] on div "Muotti" at bounding box center [77, 116] width 97 height 11
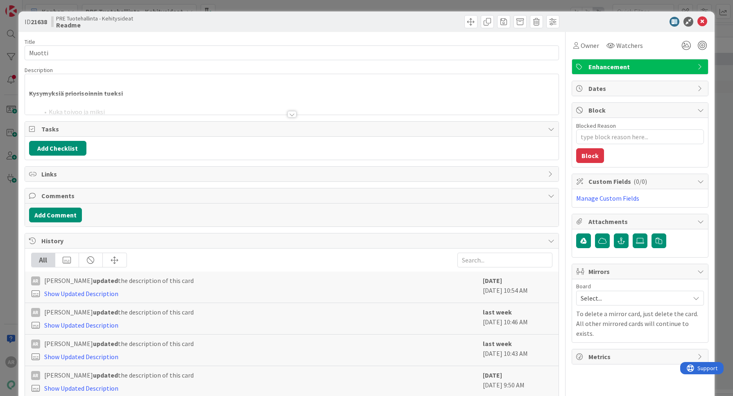
click at [287, 114] on div at bounding box center [291, 114] width 9 height 7
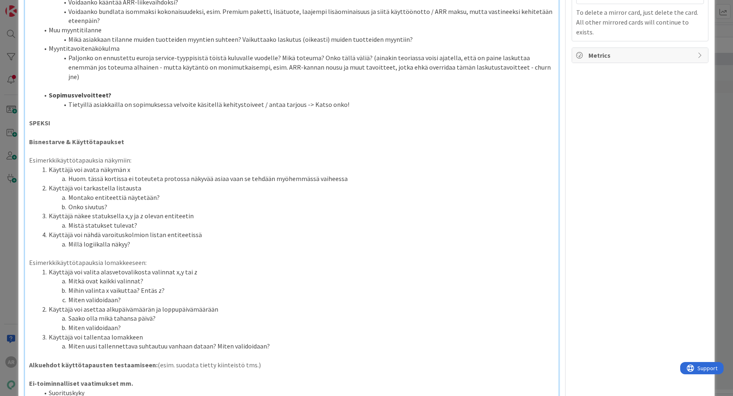
scroll to position [307, 0]
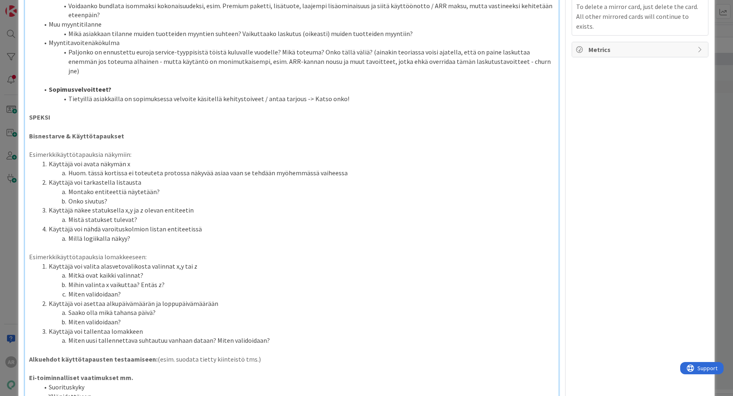
click at [9, 241] on div "ID 21638 PRE Tuotehallinta - Kehitysideat Readme Title 6 / 128 Muotti Descripti…" at bounding box center [366, 198] width 733 height 396
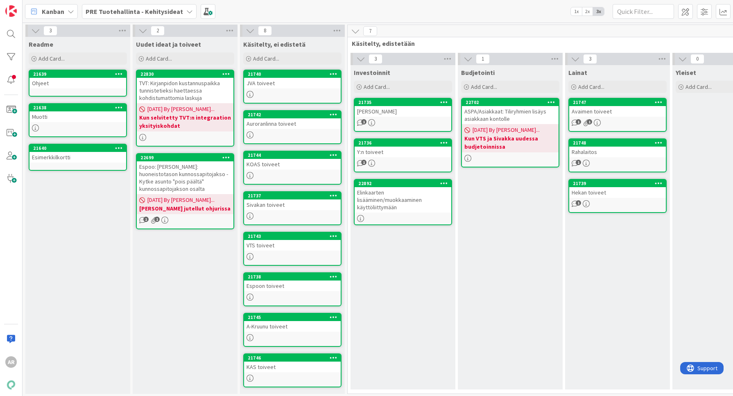
click at [151, 10] on b "PRE Tuotehallinta - Kehitysideat" at bounding box center [134, 11] width 97 height 8
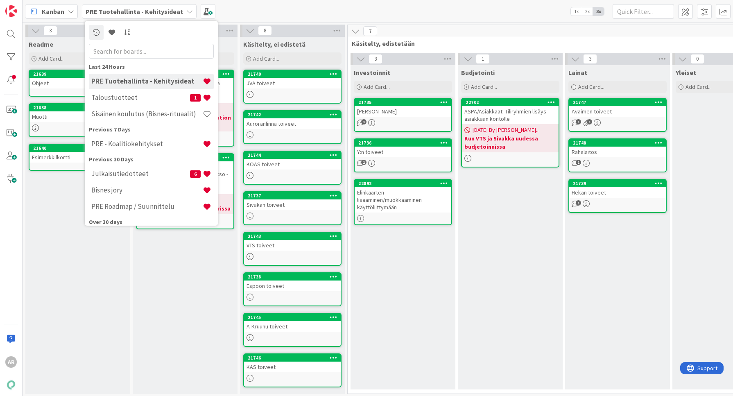
click at [445, 295] on div "Investoinnit Add Card... 21735 Elon toiveet 1 21736 Y:n toiveet 1 22892 Elinkaa…" at bounding box center [402, 227] width 105 height 324
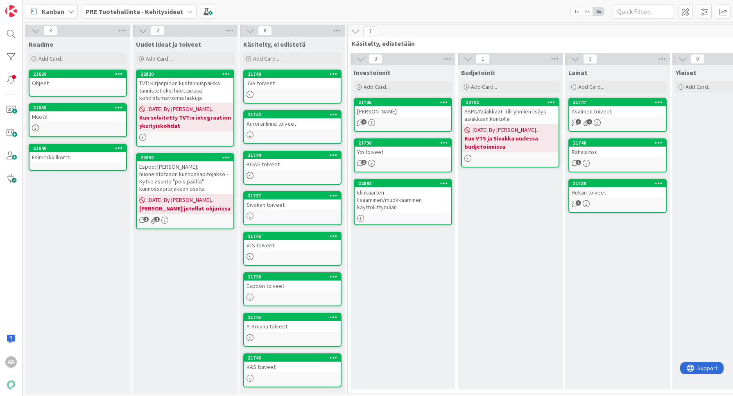
click at [139, 9] on b "PRE Tuotehallinta - Kehitysideat" at bounding box center [134, 11] width 97 height 8
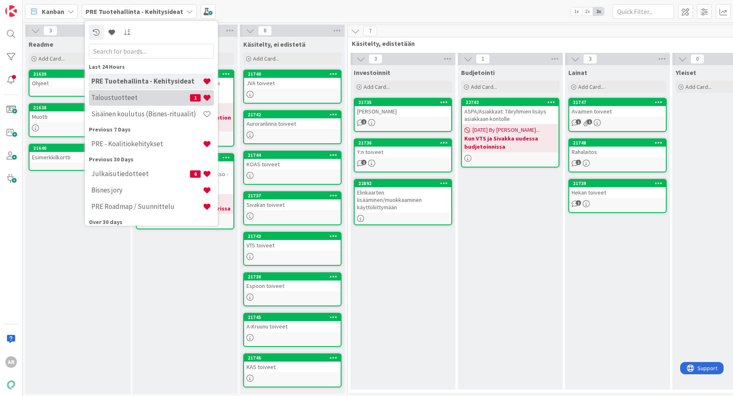
click at [111, 95] on h4 "Taloustuotteet" at bounding box center [140, 97] width 99 height 8
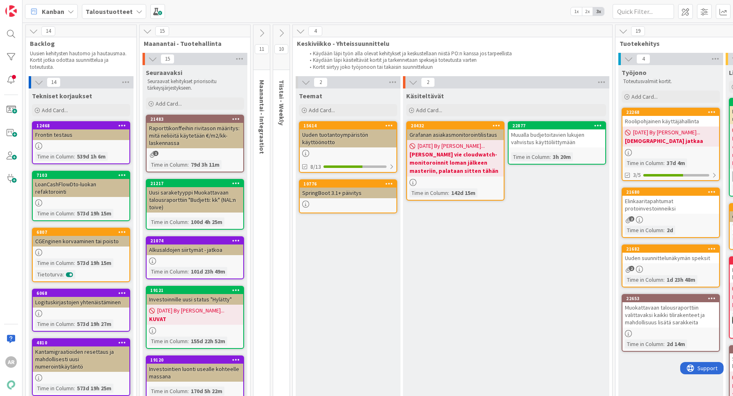
click at [126, 14] on b "Taloustuotteet" at bounding box center [109, 11] width 47 height 8
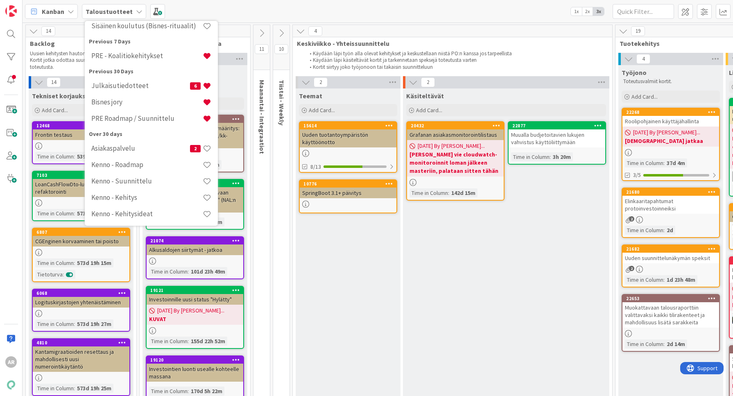
scroll to position [89, 0]
click at [164, 116] on h4 "PRE Roadmap / Suunnittelu" at bounding box center [146, 117] width 111 height 8
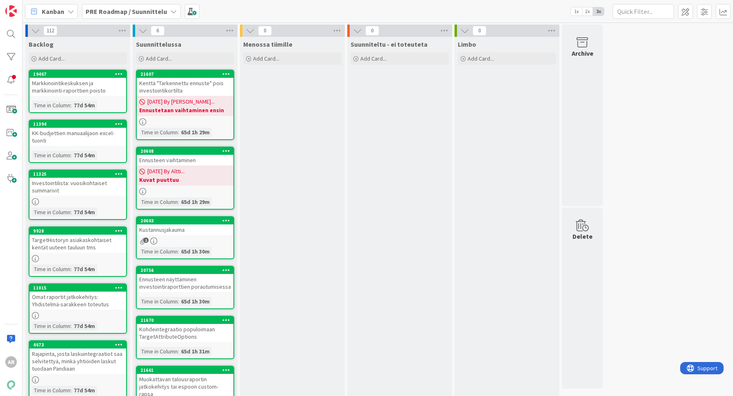
click at [153, 12] on b "PRE Roadmap / Suunnittelu" at bounding box center [126, 11] width 81 height 8
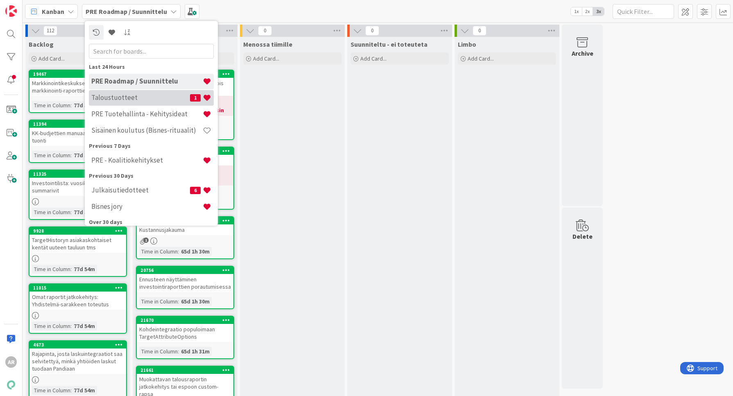
click at [127, 97] on h4 "Taloustuotteet" at bounding box center [140, 97] width 99 height 8
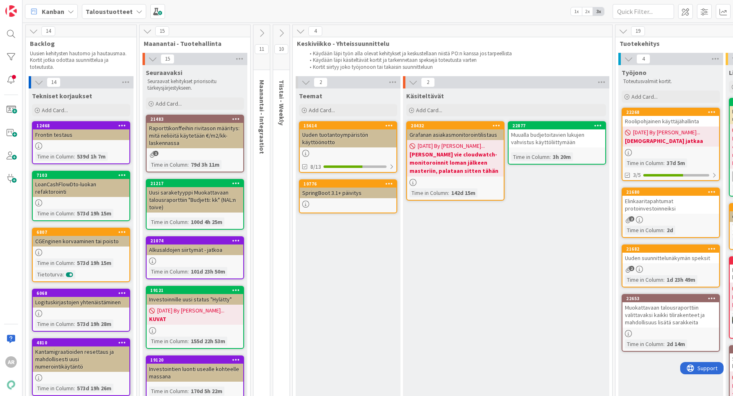
click at [123, 10] on b "Taloustuotteet" at bounding box center [109, 11] width 47 height 8
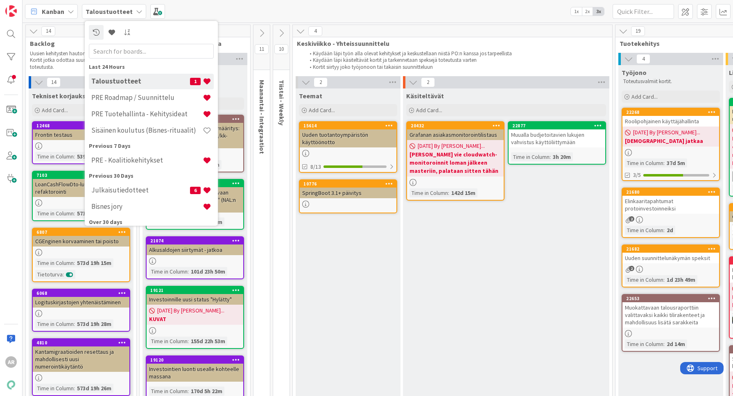
click at [473, 16] on div "Kanban Taloustuotteet Last 24 Hours Taloustuotteet 1 PRE Roadmap / Suunnittelu …" at bounding box center [378, 11] width 710 height 23
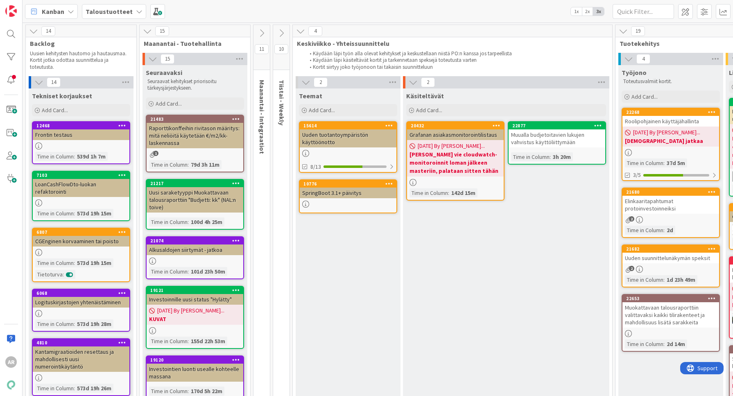
click at [472, 12] on div "Kanban Taloustuotteet 1x 2x 3x" at bounding box center [378, 11] width 710 height 23
click at [472, 11] on div "Kanban Taloustuotteet 1x 2x 3x" at bounding box center [378, 11] width 710 height 23
click at [471, 11] on div "Kanban Taloustuotteet 1x 2x 3x" at bounding box center [378, 11] width 710 height 23
